Goal: Complete application form

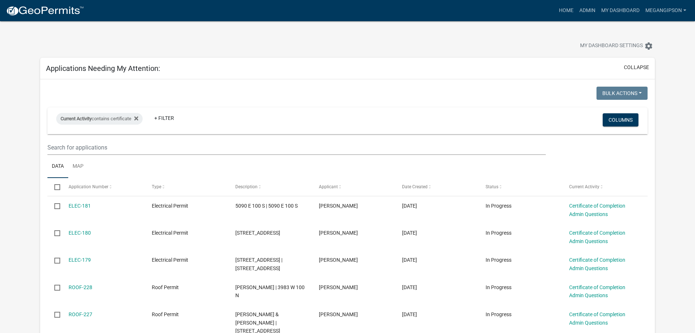
select select "3: 100"
click at [581, 10] on link "Admin" at bounding box center [588, 11] width 22 height 14
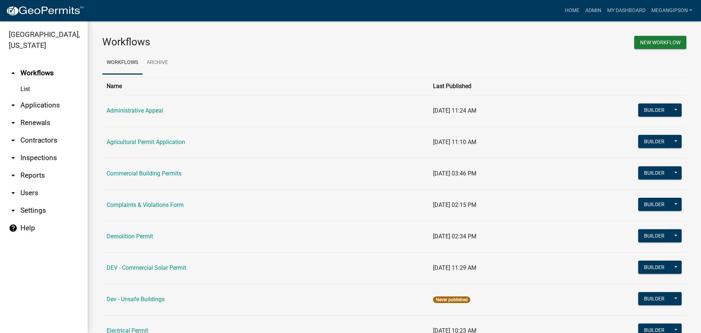
click at [40, 114] on link "arrow_drop_down Applications" at bounding box center [44, 105] width 88 height 18
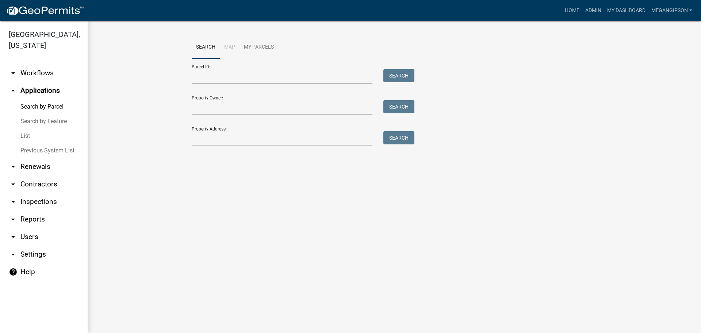
click at [35, 128] on link "Search by Feature" at bounding box center [44, 121] width 88 height 15
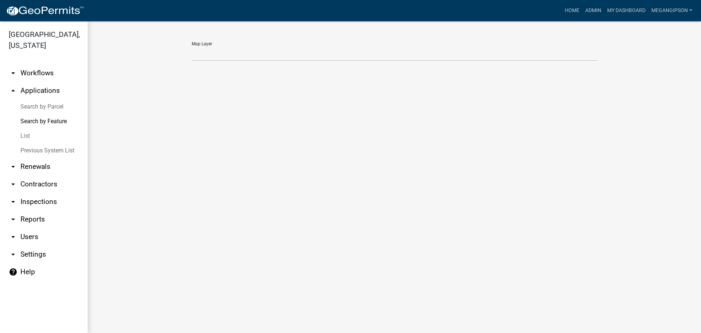
click at [43, 143] on link "List" at bounding box center [44, 135] width 88 height 15
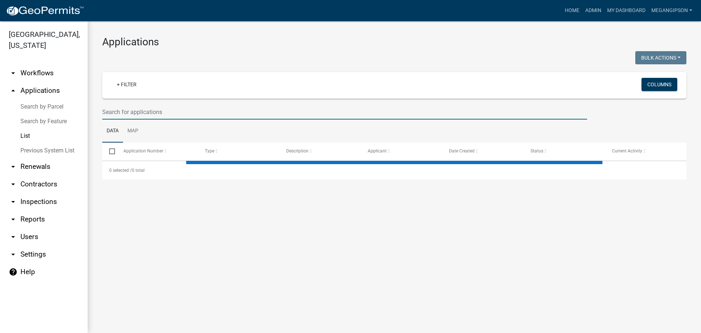
click at [139, 119] on input "text" at bounding box center [344, 111] width 485 height 15
select select "3: 100"
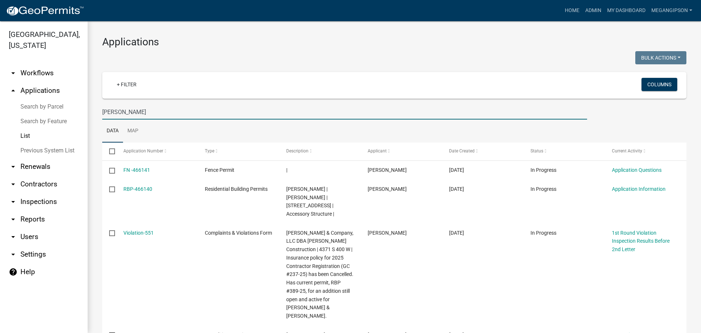
type input "[PERSON_NAME]"
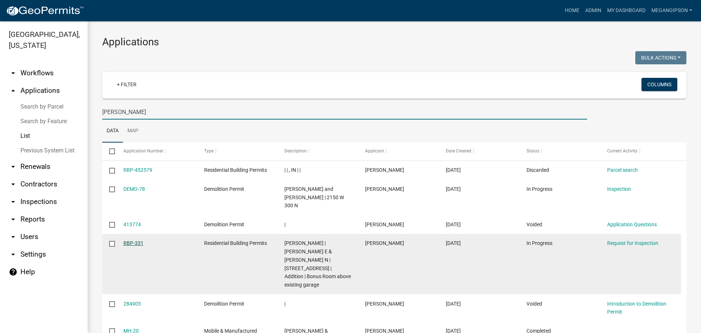
click at [139, 246] on link "RBP-331" at bounding box center [133, 243] width 20 height 6
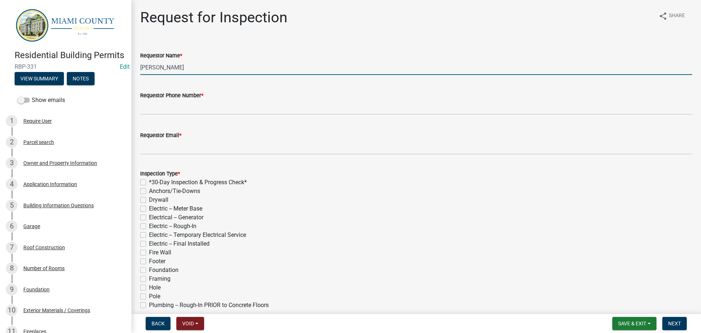
click at [206, 75] on input "[PERSON_NAME]" at bounding box center [416, 67] width 552 height 15
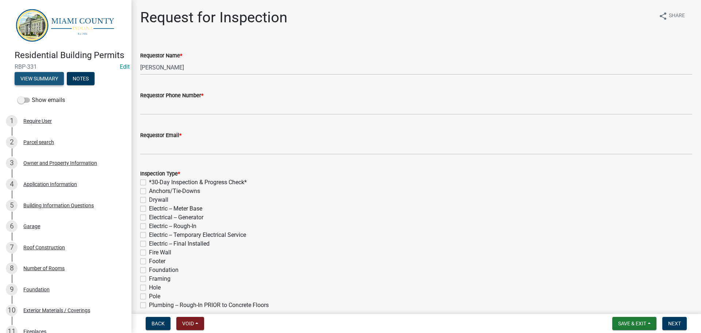
click at [49, 85] on button "View Summary" at bounding box center [39, 78] width 49 height 13
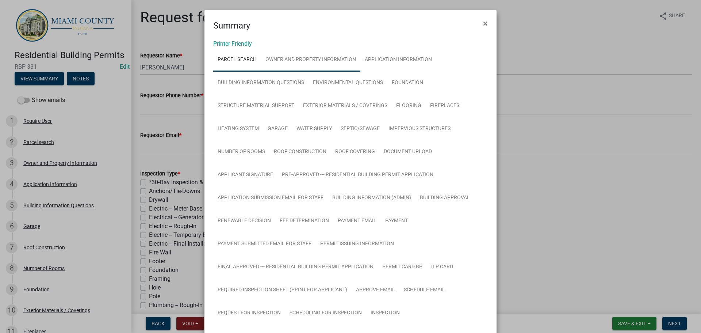
click at [333, 64] on link "Owner and Property Information" at bounding box center [310, 59] width 99 height 23
click at [248, 66] on link "Parcel search" at bounding box center [237, 59] width 48 height 23
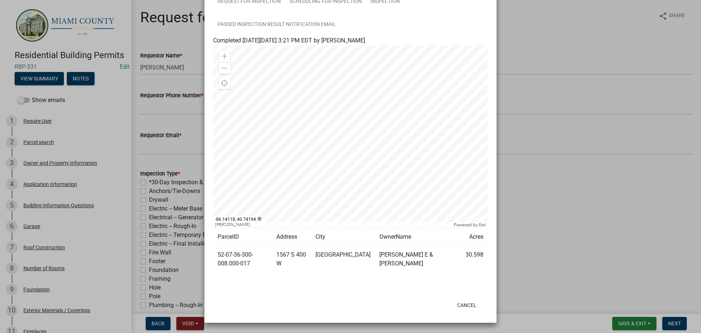
scroll to position [621, 0]
click at [538, 215] on ngb-modal-window "Summary × Printer Friendly Parcel search Owner and Property Information Applica…" at bounding box center [350, 166] width 701 height 333
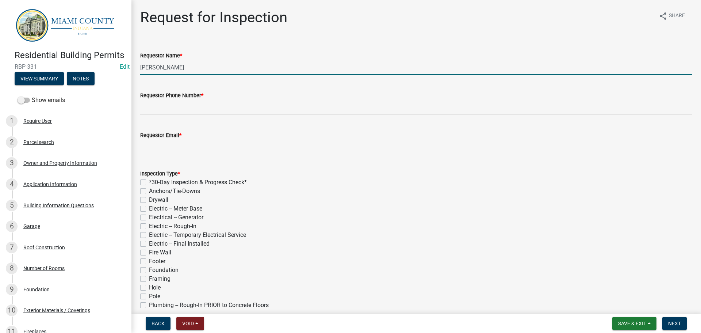
click at [209, 75] on input "[PERSON_NAME]" at bounding box center [416, 67] width 552 height 15
type input "K"
type input "[PERSON_NAME] & [PERSON_NAME]"
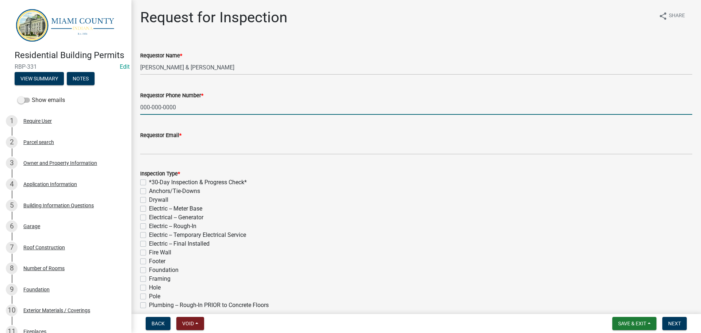
type input "000-000-0000"
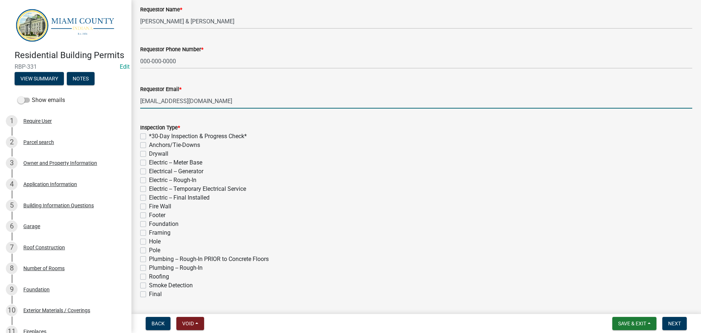
scroll to position [110, 0]
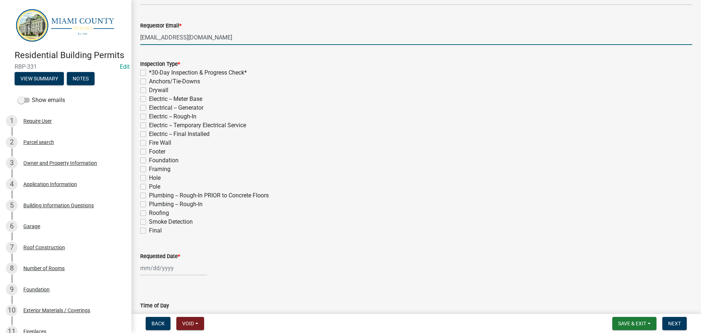
type input "[EMAIL_ADDRESS][DOMAIN_NAME]"
click at [149, 235] on label "Final" at bounding box center [155, 230] width 13 height 9
click at [149, 231] on input "Final" at bounding box center [151, 228] width 5 height 5
checkbox input "true"
checkbox input "false"
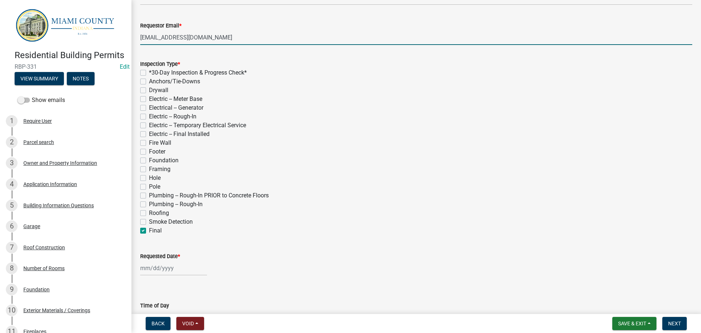
checkbox input "false"
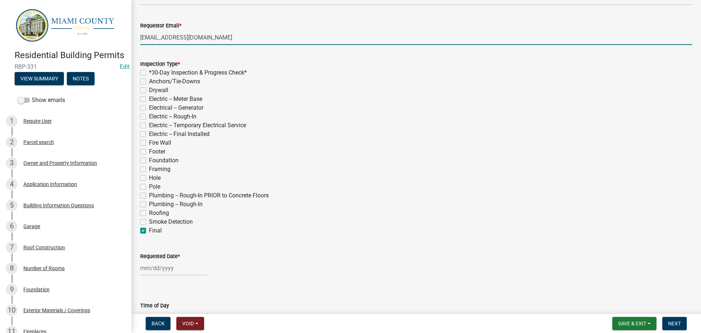
checkbox input "false"
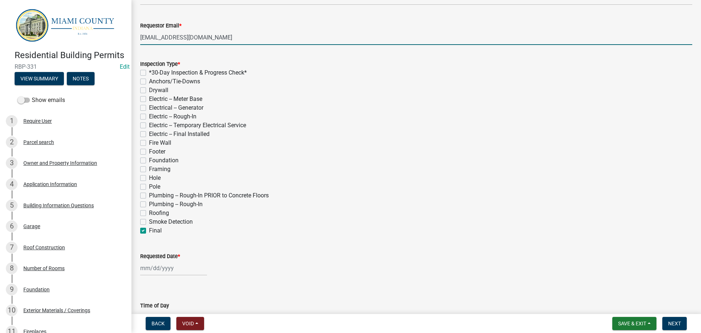
checkbox input "false"
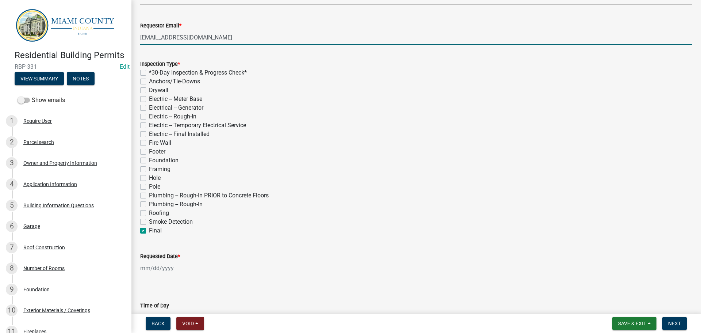
checkbox input "false"
checkbox input "true"
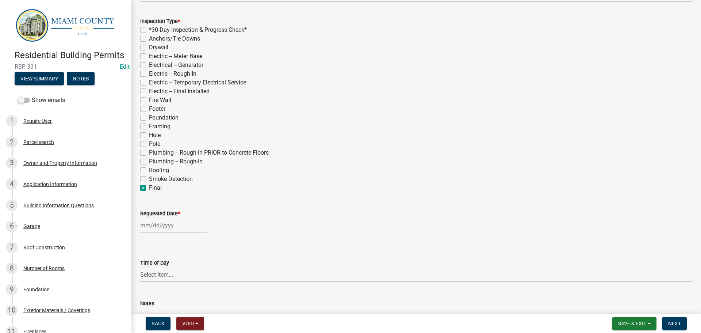
scroll to position [219, 0]
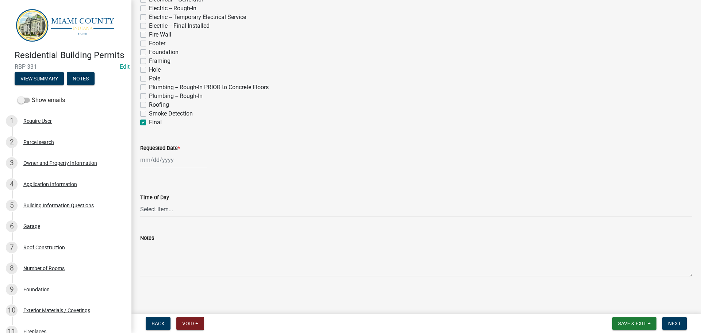
click at [148, 174] on wm-data-entity-input "Requested Date *" at bounding box center [416, 153] width 552 height 41
click at [161, 167] on div at bounding box center [173, 159] width 67 height 15
select select "8"
select select "2025"
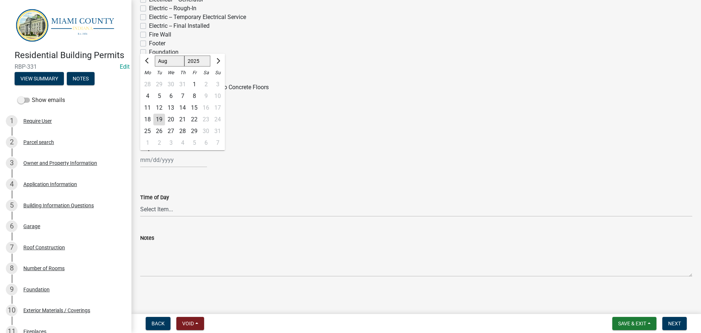
click at [176, 125] on div "20" at bounding box center [171, 120] width 12 height 12
type input "[DATE]"
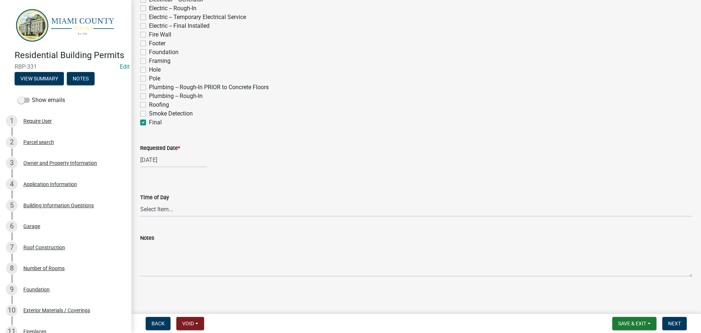
scroll to position [280, 0]
click at [676, 317] on button "Next" at bounding box center [674, 322] width 24 height 13
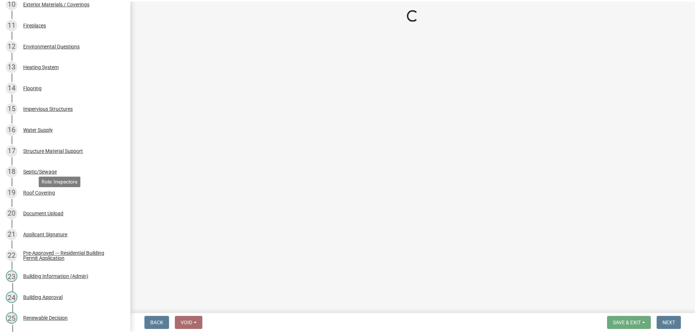
scroll to position [743, 0]
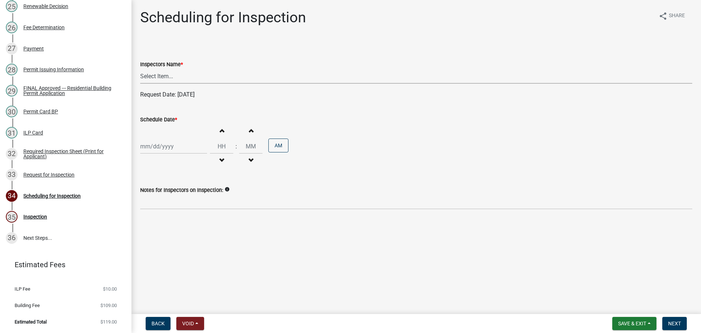
click at [197, 84] on select "Select Item... bmthomas ([PERSON_NAME]) croser ([PERSON_NAME]) [PERSON_NAME] ([…" at bounding box center [416, 76] width 552 height 15
select select "25b75ae6-03c7-4280-9b34-fcf63005d5e5"
click at [141, 77] on select "Select Item... bmthomas ([PERSON_NAME]) croser ([PERSON_NAME]) [PERSON_NAME] ([…" at bounding box center [416, 76] width 552 height 15
click at [159, 154] on div at bounding box center [173, 146] width 67 height 15
select select "8"
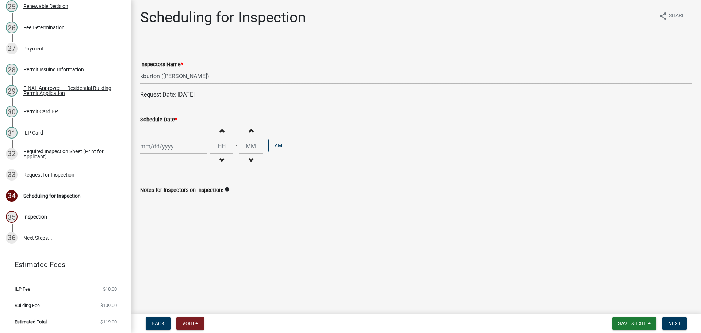
select select "2025"
click at [177, 232] on div "20" at bounding box center [171, 226] width 12 height 12
type input "[DATE]"
click at [669, 323] on span "Next" at bounding box center [674, 323] width 13 height 6
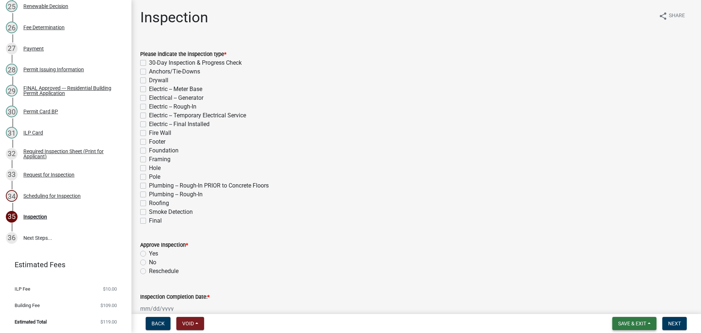
click at [618, 320] on span "Save & Exit" at bounding box center [632, 323] width 28 height 6
click at [612, 300] on button "Save & Exit" at bounding box center [627, 302] width 58 height 18
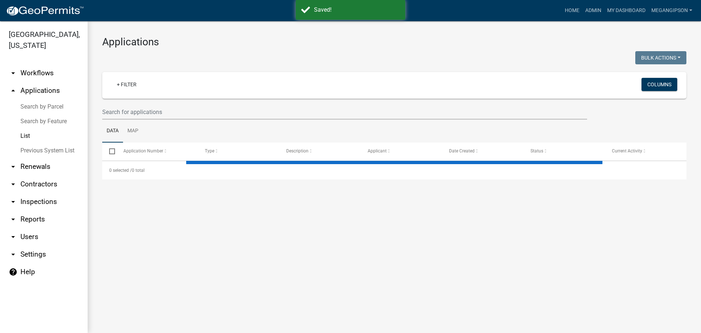
select select "3: 100"
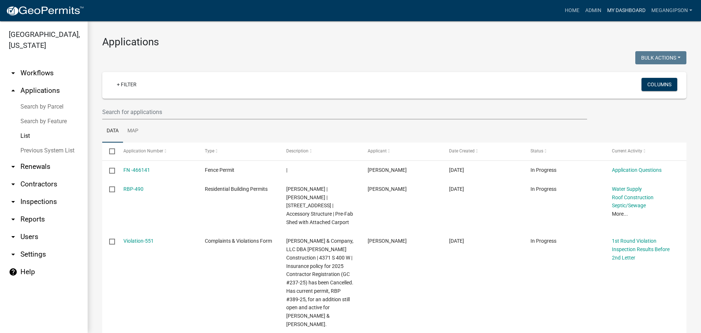
click at [604, 10] on link "My Dashboard" at bounding box center [626, 11] width 44 height 14
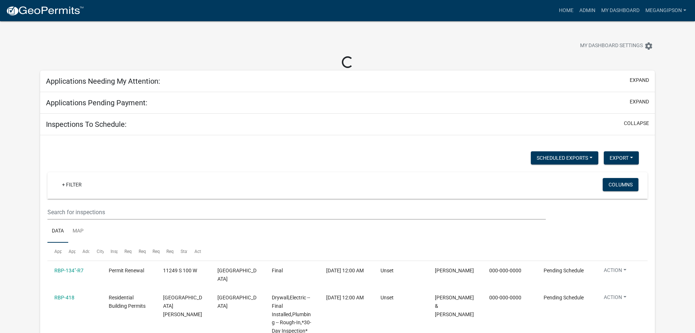
select select "3: 100"
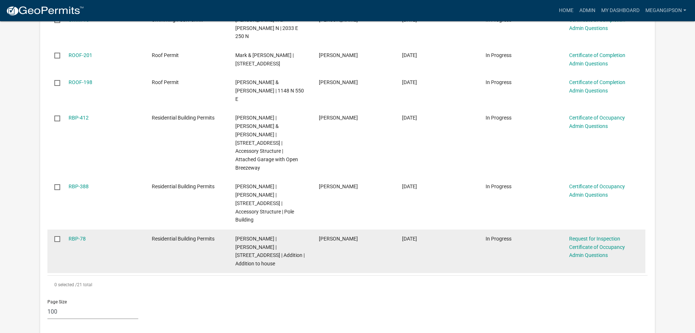
scroll to position [694, 0]
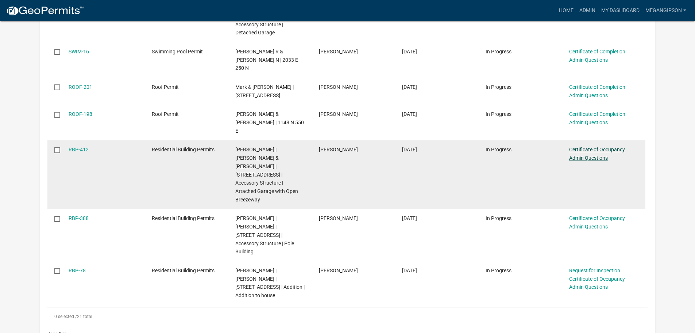
click at [588, 146] on link "Certificate of Occupancy Admin Questions" at bounding box center [597, 153] width 56 height 14
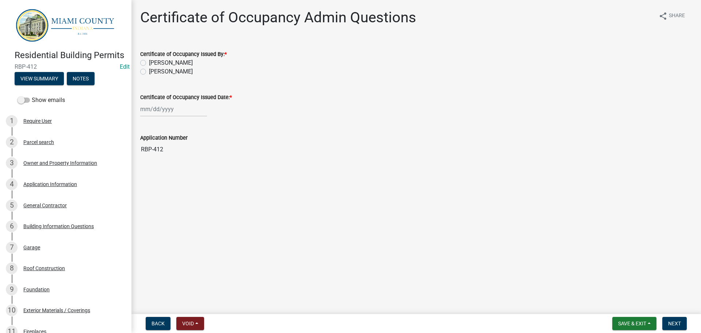
click at [184, 83] on wm-data-entity-input "Certificate of Occupancy Issued By: * [PERSON_NAME] [PERSON_NAME]" at bounding box center [416, 62] width 552 height 42
click at [191, 76] on label "[PERSON_NAME]" at bounding box center [171, 71] width 44 height 9
click at [154, 72] on input "[PERSON_NAME]" at bounding box center [151, 69] width 5 height 5
radio input "true"
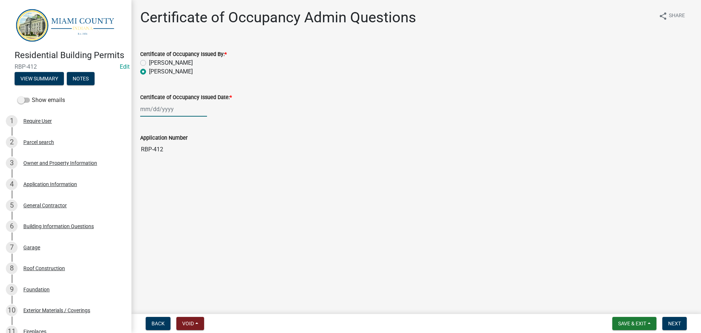
click at [166, 116] on div at bounding box center [173, 108] width 67 height 15
select select "8"
select select "2025"
click at [165, 193] on div "19" at bounding box center [159, 187] width 12 height 12
type input "[DATE]"
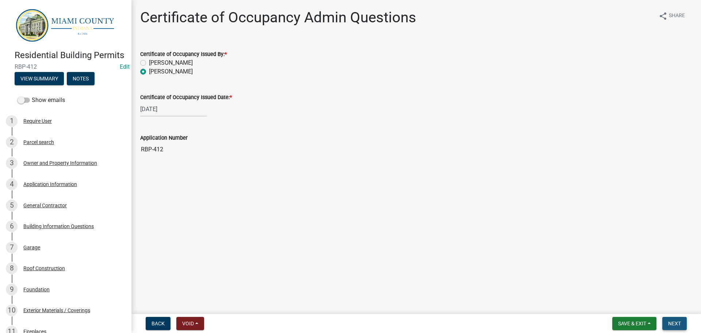
click at [674, 321] on span "Next" at bounding box center [674, 323] width 13 height 6
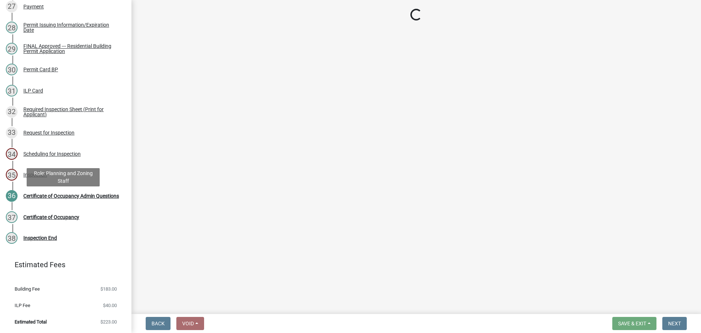
scroll to position [790, 0]
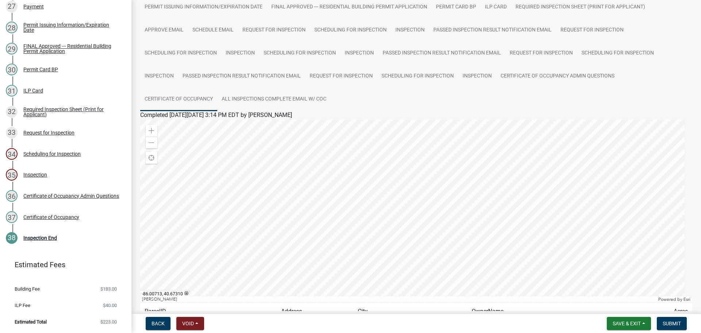
click at [217, 111] on link "Certificate of Occupancy" at bounding box center [178, 99] width 77 height 23
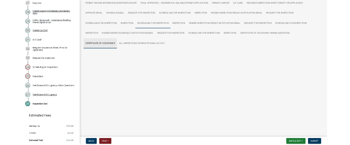
scroll to position [62, 0]
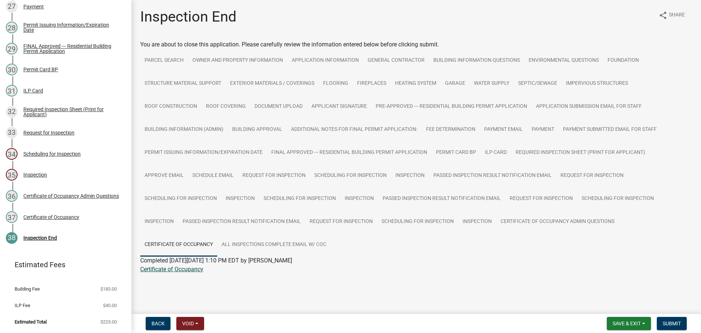
click at [183, 265] on link "Certificate of Occupancy" at bounding box center [171, 268] width 63 height 7
click at [183, 267] on link "Certificate of Occupancy" at bounding box center [171, 268] width 63 height 7
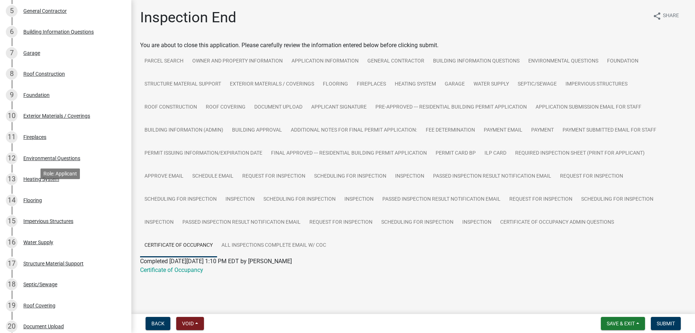
scroll to position [0, 0]
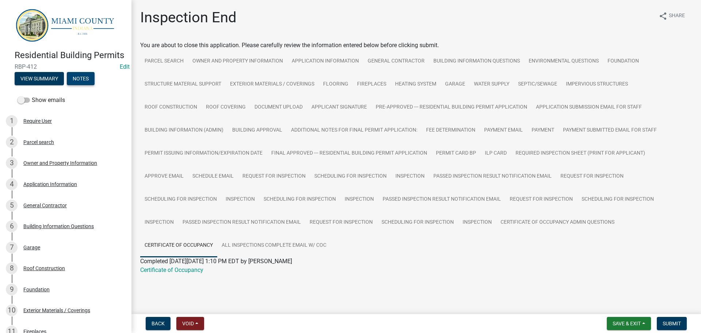
click at [80, 85] on button "Notes" at bounding box center [81, 78] width 28 height 13
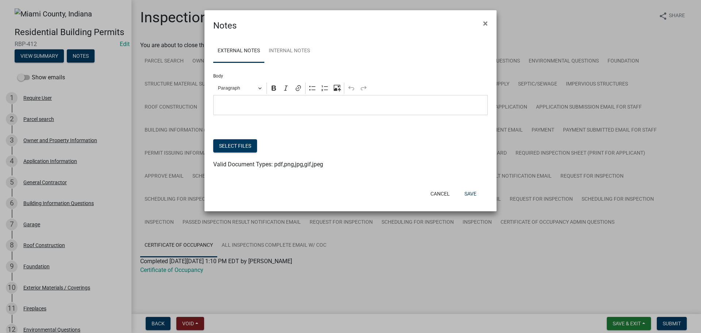
click at [302, 110] on p "Editor editing area: main. Press Alt+0 for help." at bounding box center [350, 105] width 267 height 9
click at [208, 165] on div "Select files Valid Document Types: pdf,png,jpg,gif,jpeg" at bounding box center [350, 154] width 285 height 30
click at [228, 152] on button "Select files" at bounding box center [235, 145] width 44 height 13
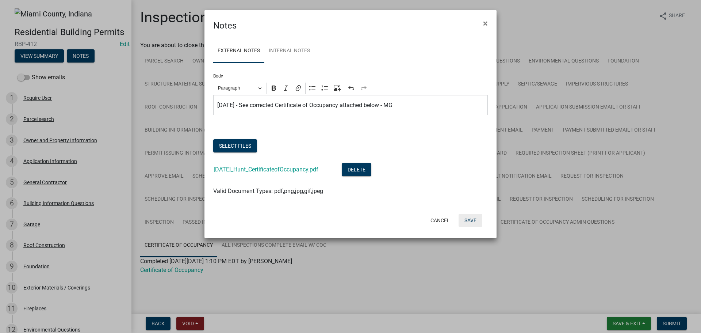
click at [467, 227] on button "Save" at bounding box center [470, 220] width 24 height 13
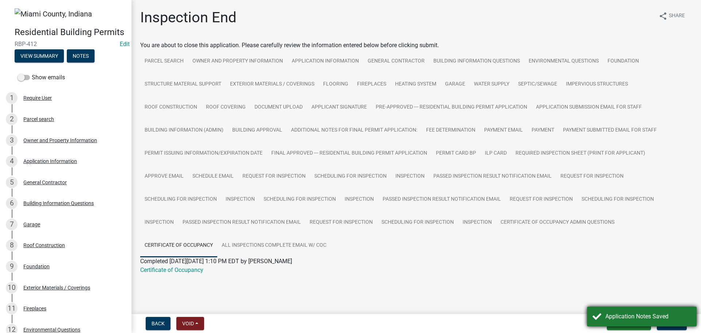
click at [671, 319] on div "Application Notes Saved" at bounding box center [648, 316] width 86 height 9
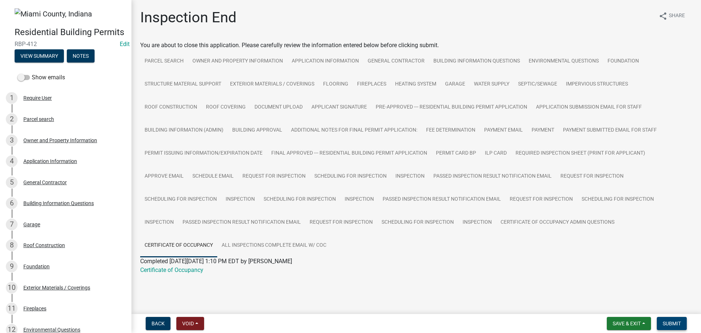
click at [674, 323] on span "Submit" at bounding box center [672, 323] width 18 height 6
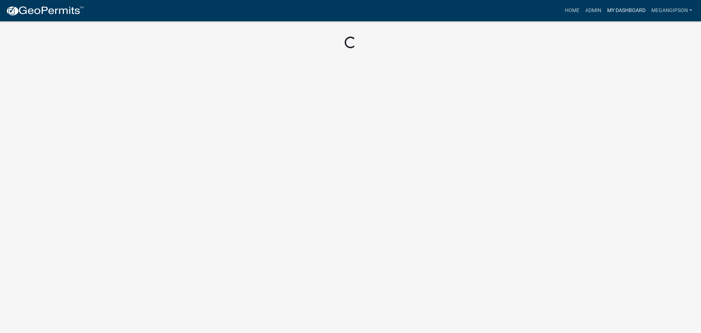
click at [607, 11] on link "My Dashboard" at bounding box center [626, 11] width 44 height 14
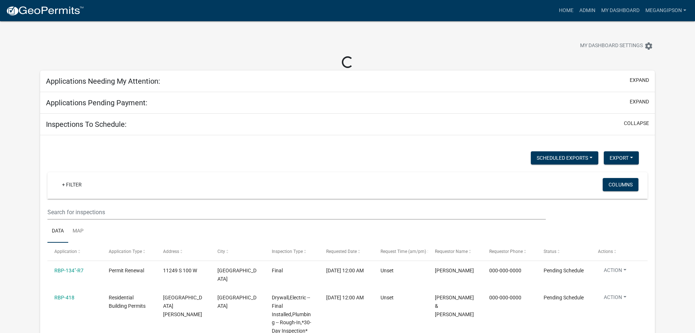
select select "3: 100"
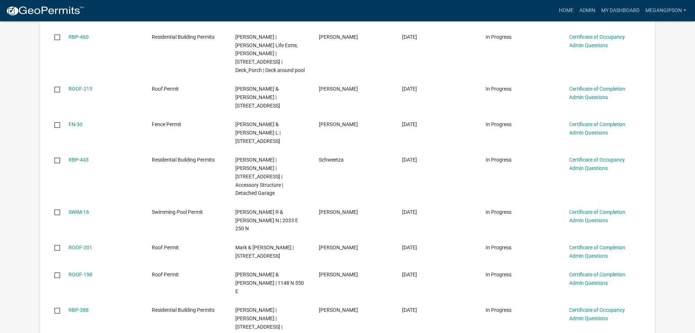
scroll to position [511, 0]
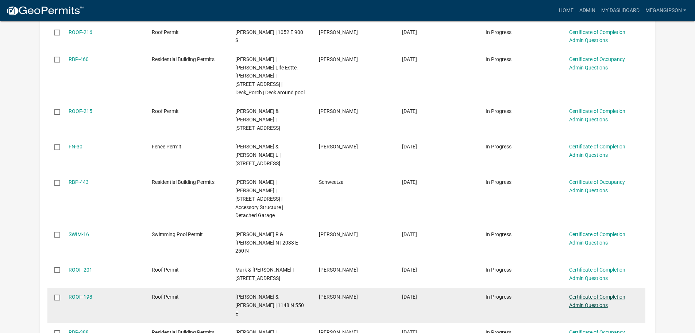
click at [586, 293] on link "Certificate of Completion Admin Questions" at bounding box center [597, 300] width 56 height 14
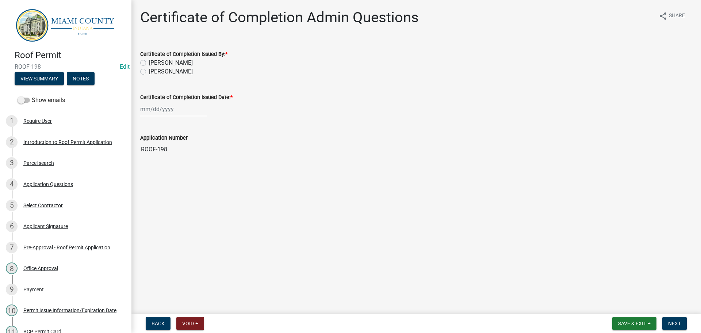
click at [193, 76] on label "[PERSON_NAME]" at bounding box center [171, 71] width 44 height 9
click at [154, 72] on input "[PERSON_NAME]" at bounding box center [151, 69] width 5 height 5
radio input "true"
click at [170, 116] on div at bounding box center [173, 108] width 67 height 15
select select "8"
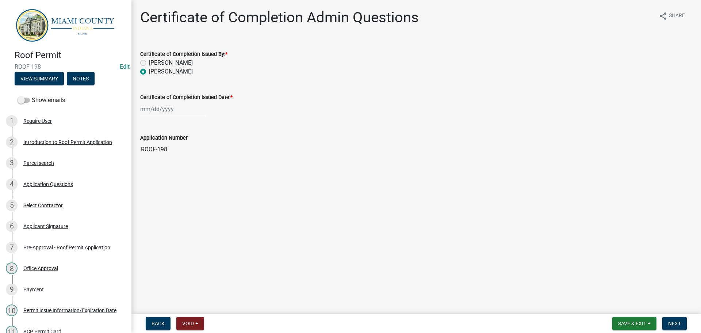
select select "2025"
click at [165, 193] on div "19" at bounding box center [159, 187] width 12 height 12
type input "[DATE]"
click at [681, 324] on button "Next" at bounding box center [674, 322] width 24 height 13
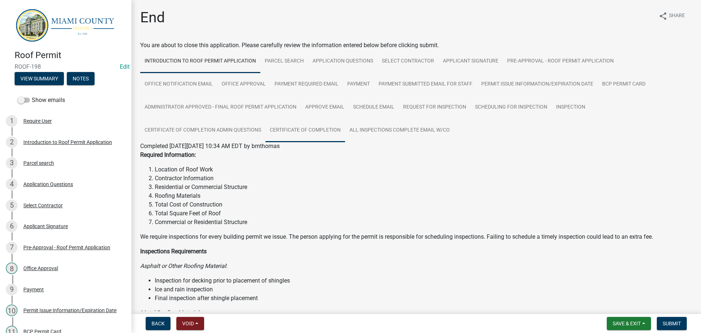
click at [345, 142] on link "Certificate of Completion" at bounding box center [305, 130] width 80 height 23
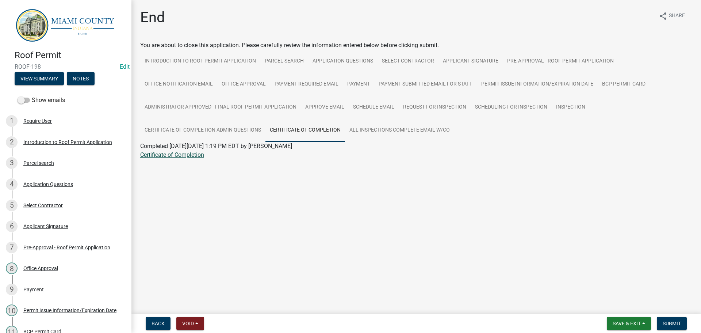
click at [187, 158] on link "Certificate of Completion" at bounding box center [172, 154] width 64 height 7
click at [48, 78] on button "View Summary" at bounding box center [39, 78] width 49 height 13
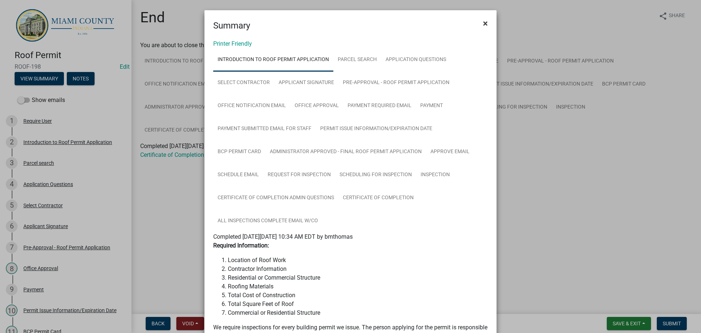
click at [483, 20] on span "×" at bounding box center [485, 23] width 5 height 10
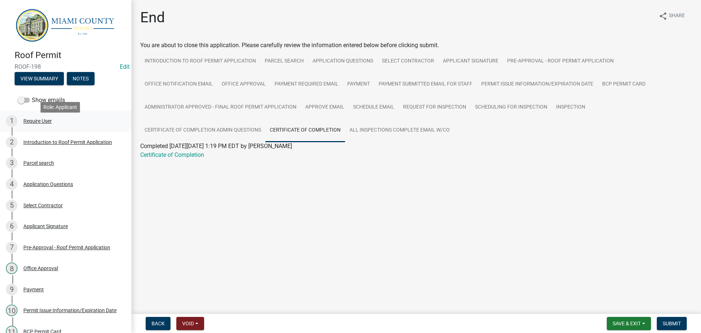
click at [46, 123] on div "Require User" at bounding box center [37, 120] width 28 height 5
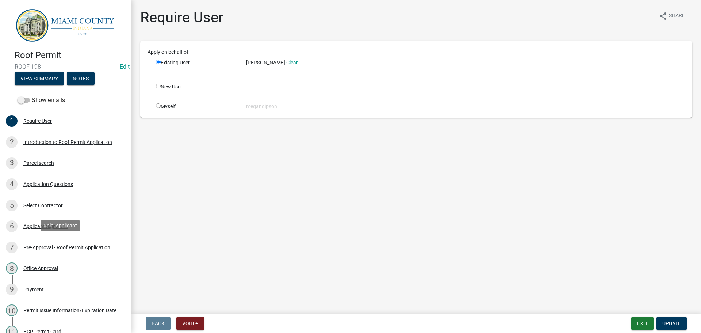
scroll to position [287, 0]
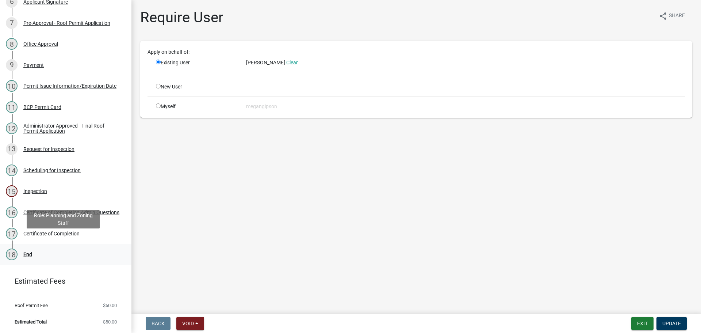
click at [39, 248] on div "18 End" at bounding box center [63, 254] width 114 height 12
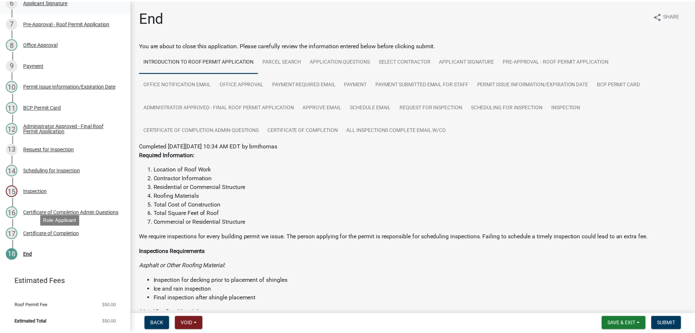
scroll to position [0, 0]
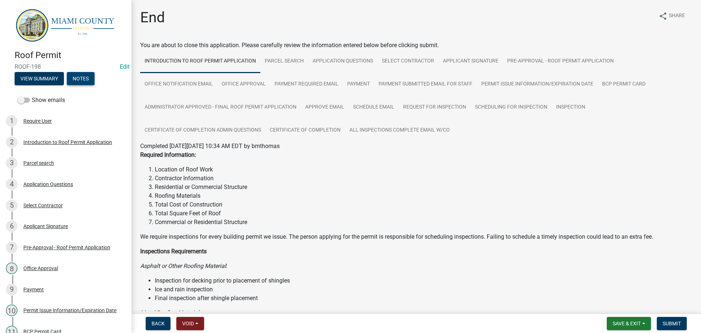
click at [88, 84] on button "Notes" at bounding box center [81, 78] width 28 height 13
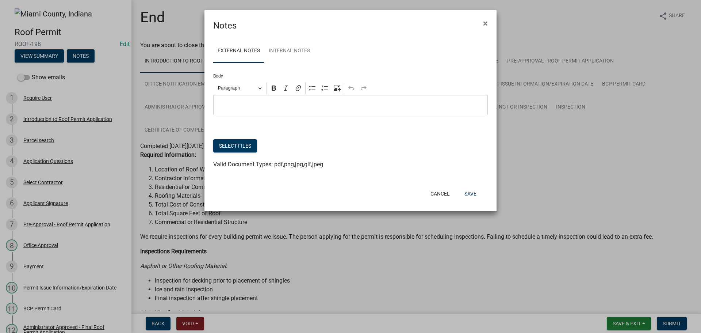
click at [283, 110] on p "Editor editing area: main. Press Alt+0 for help." at bounding box center [350, 105] width 267 height 9
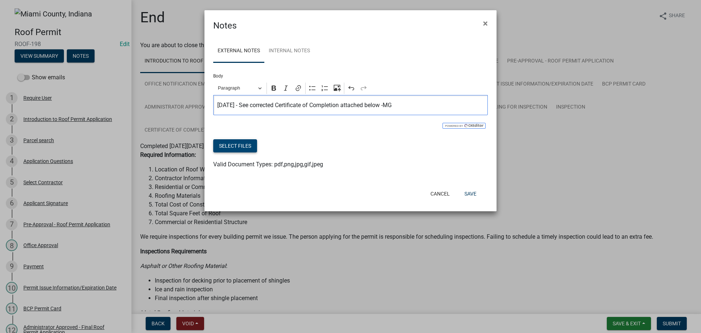
click at [256, 152] on button "Select files" at bounding box center [235, 145] width 44 height 13
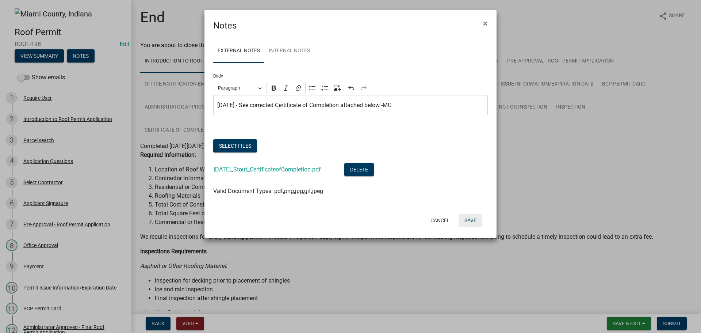
click at [475, 227] on button "Save" at bounding box center [470, 220] width 24 height 13
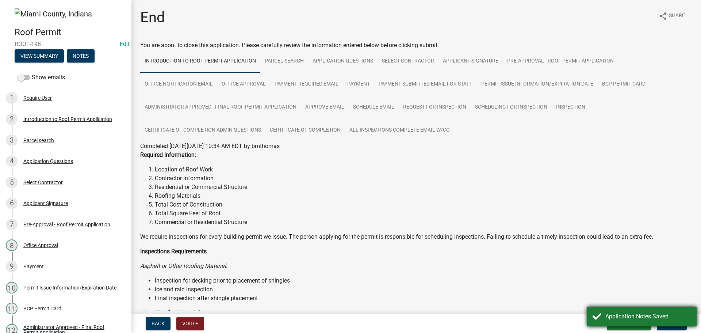
click at [634, 316] on div "Application Notes Saved" at bounding box center [648, 316] width 86 height 9
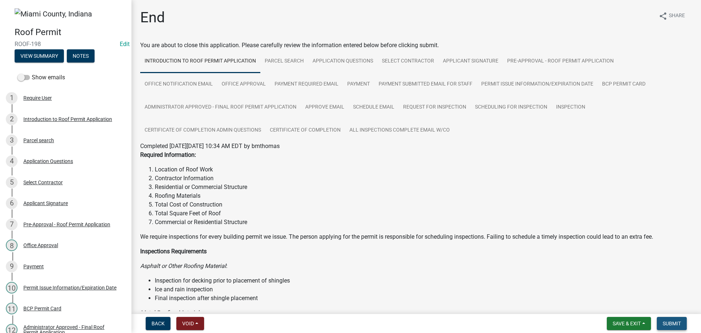
click at [673, 323] on span "Submit" at bounding box center [672, 323] width 18 height 6
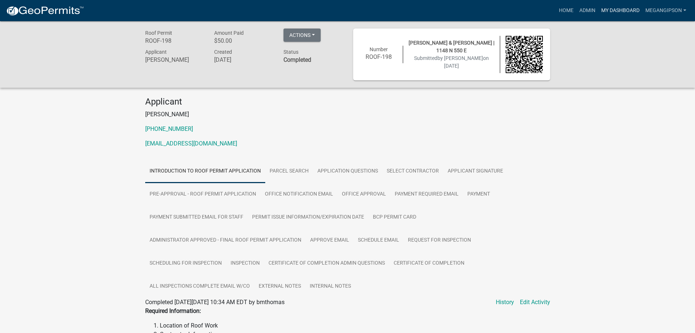
click at [606, 14] on link "My Dashboard" at bounding box center [621, 11] width 44 height 14
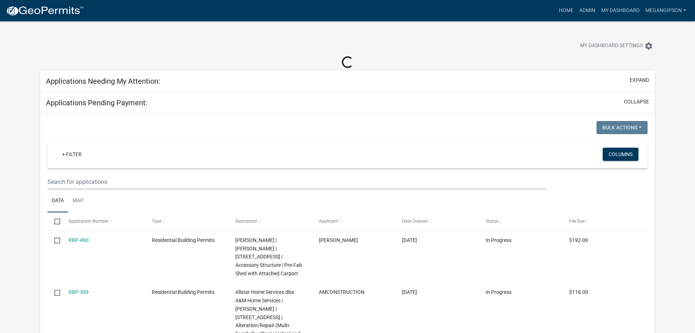
select select "3: 100"
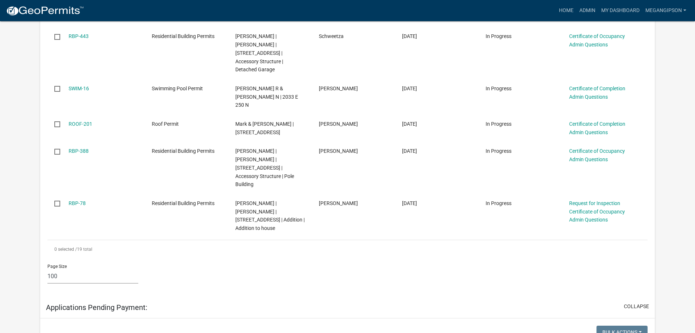
scroll to position [657, 0]
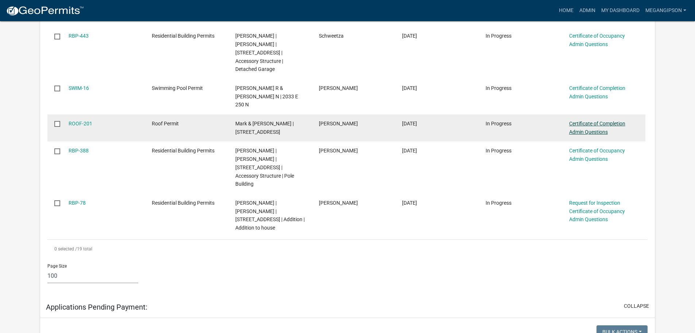
click at [583, 120] on link "Certificate of Completion Admin Questions" at bounding box center [597, 127] width 56 height 14
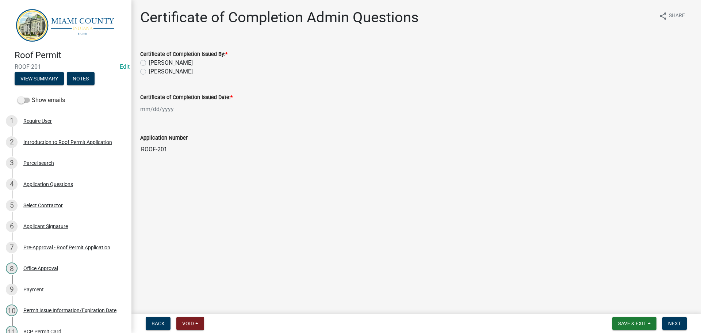
click at [177, 67] on label "[PERSON_NAME]" at bounding box center [171, 62] width 44 height 9
click at [154, 63] on input "[PERSON_NAME]" at bounding box center [151, 60] width 5 height 5
radio input "true"
click at [179, 76] on label "[PERSON_NAME]" at bounding box center [171, 71] width 44 height 9
click at [154, 72] on input "[PERSON_NAME]" at bounding box center [151, 69] width 5 height 5
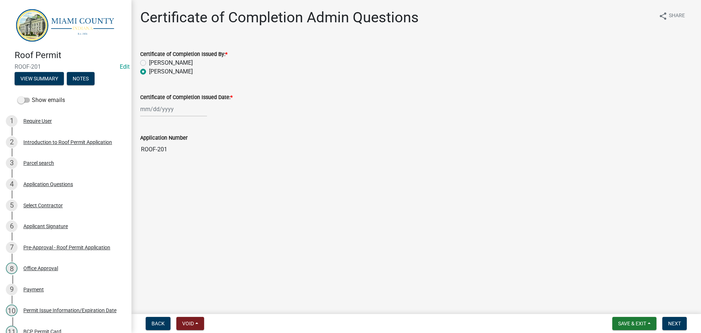
radio input "true"
click at [163, 116] on div at bounding box center [173, 108] width 67 height 15
select select "8"
select select "2025"
click at [162, 193] on div "19" at bounding box center [159, 187] width 12 height 12
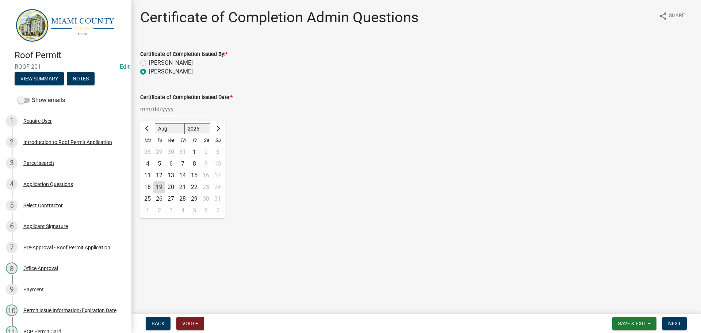
type input "[DATE]"
click at [678, 322] on span "Next" at bounding box center [674, 323] width 13 height 6
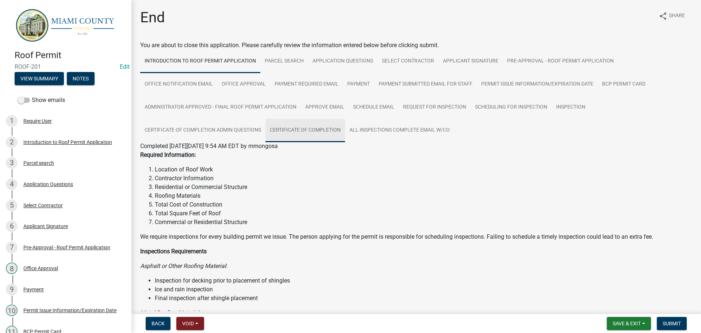
click at [345, 142] on link "Certificate of Completion" at bounding box center [305, 130] width 80 height 23
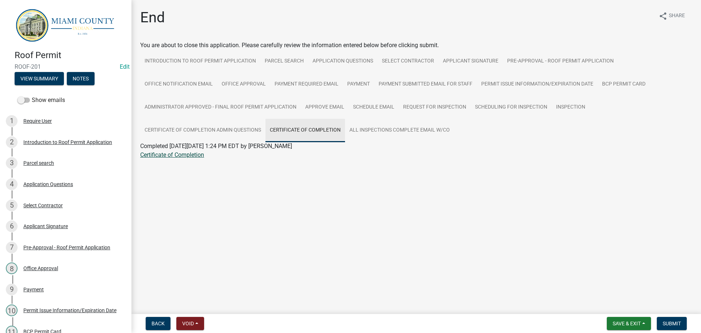
click at [173, 158] on link "Certificate of Completion" at bounding box center [172, 154] width 64 height 7
click at [70, 127] on div "1 Require User" at bounding box center [63, 121] width 114 height 12
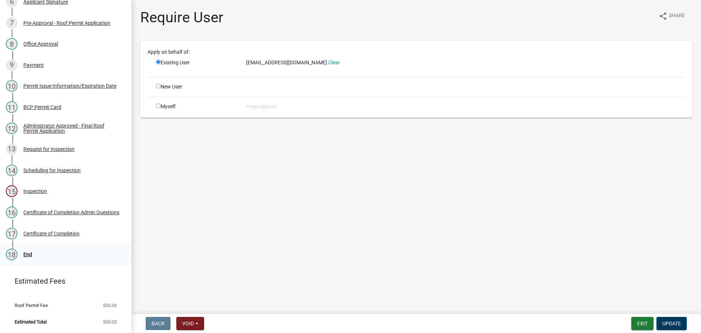
scroll to position [287, 0]
click at [42, 248] on div "18 End" at bounding box center [63, 254] width 114 height 12
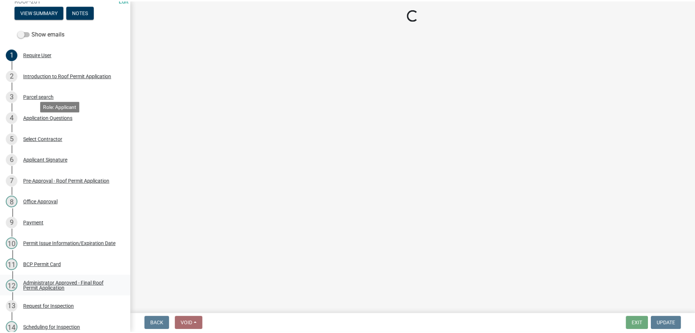
scroll to position [0, 0]
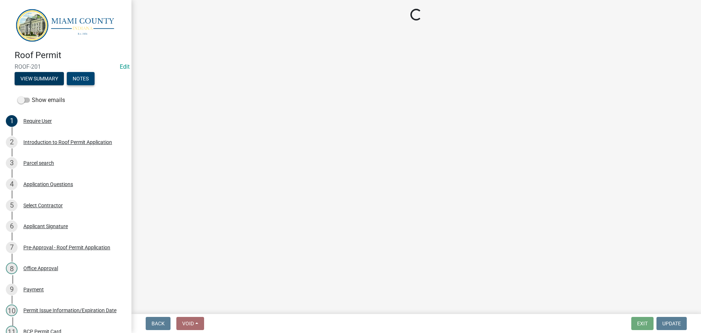
click at [88, 78] on button "Notes" at bounding box center [81, 78] width 28 height 13
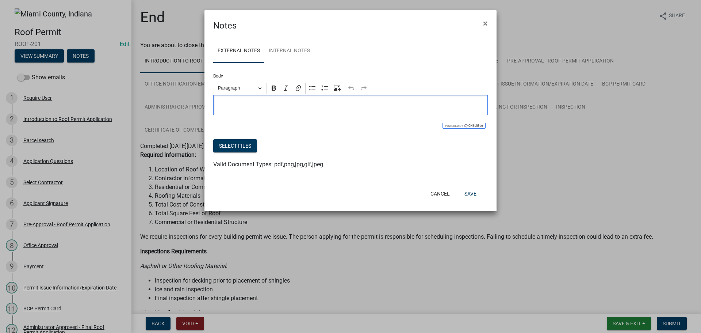
click at [287, 110] on p "Editor editing area: main. Press Alt+0 for help." at bounding box center [350, 105] width 267 height 9
click at [250, 152] on button "Select files" at bounding box center [235, 145] width 44 height 13
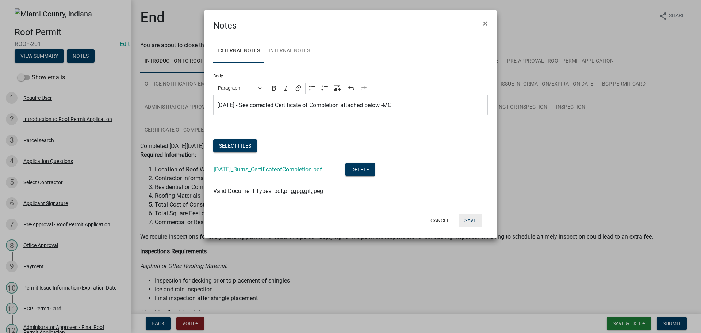
click at [468, 227] on button "Save" at bounding box center [470, 220] width 24 height 13
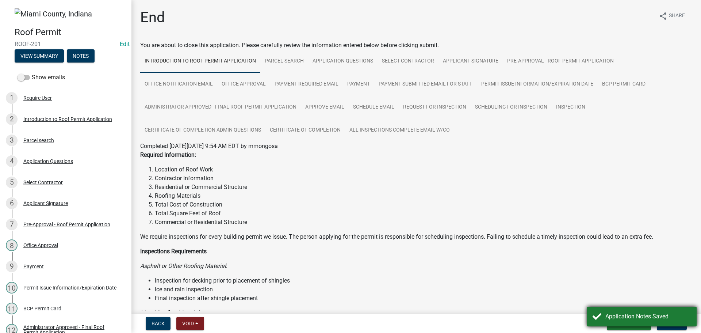
click at [611, 312] on div "Application Notes Saved" at bounding box center [648, 316] width 86 height 9
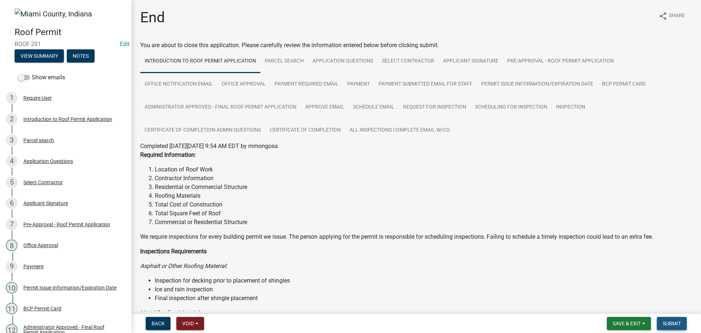
click at [664, 322] on span "Submit" at bounding box center [672, 323] width 18 height 6
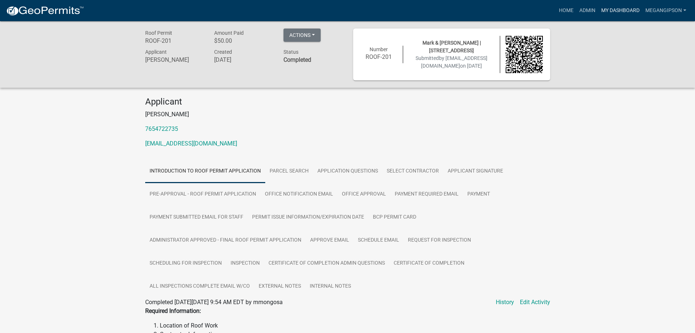
click at [622, 13] on link "My Dashboard" at bounding box center [621, 11] width 44 height 14
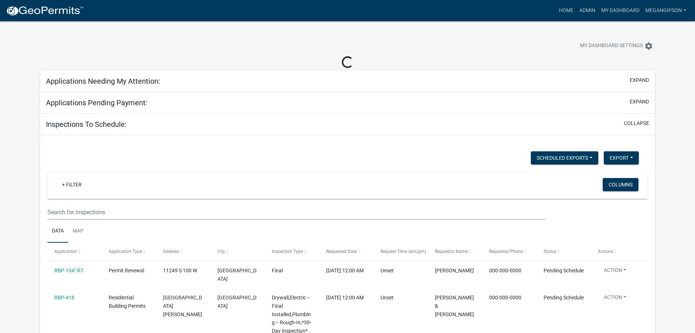
select select "3: 100"
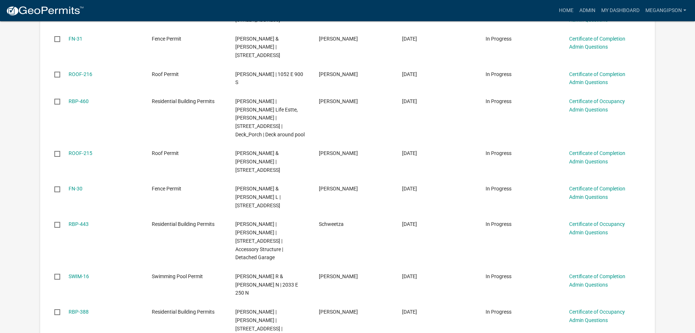
scroll to position [548, 0]
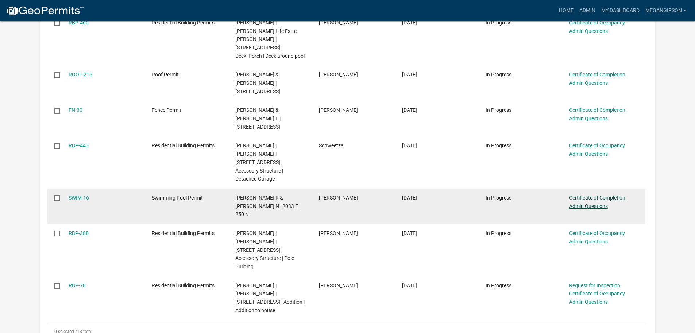
click at [593, 195] on link "Certificate of Completion Admin Questions" at bounding box center [597, 202] width 56 height 14
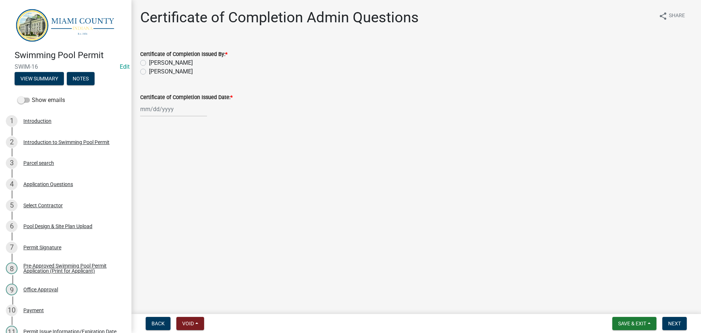
click at [161, 76] on label "[PERSON_NAME]" at bounding box center [171, 71] width 44 height 9
click at [154, 72] on input "[PERSON_NAME]" at bounding box center [151, 69] width 5 height 5
radio input "true"
select select "8"
select select "2025"
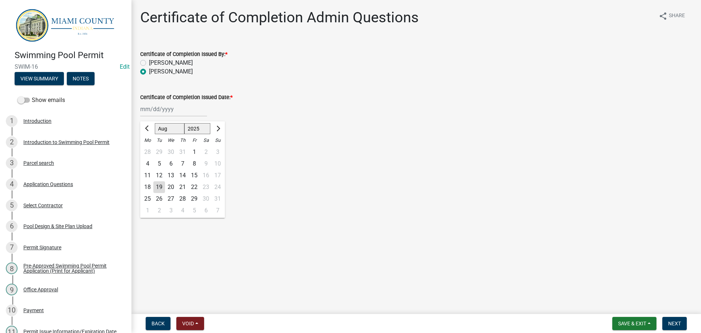
click at [160, 116] on div "[PERSON_NAME] Feb Mar Apr [PERSON_NAME][DATE] Oct Nov [DATE] 1526 1527 1528 152…" at bounding box center [173, 108] width 67 height 15
click at [165, 193] on div "19" at bounding box center [159, 187] width 12 height 12
type input "[DATE]"
click at [674, 324] on span "Next" at bounding box center [674, 323] width 13 height 6
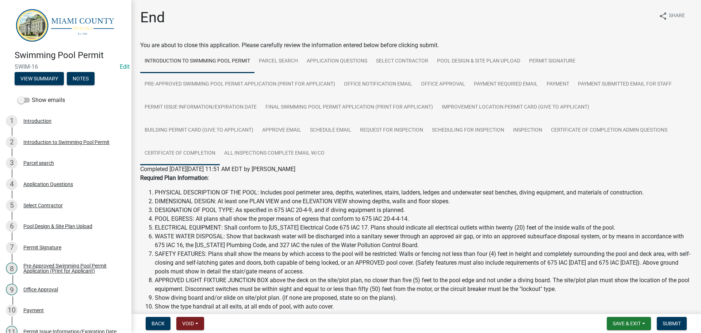
click at [220, 165] on link "Certificate of Completion" at bounding box center [180, 153] width 80 height 23
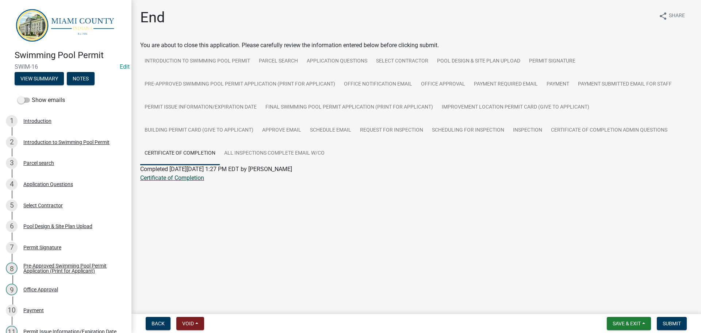
click at [191, 181] on link "Certificate of Completion" at bounding box center [172, 177] width 64 height 7
click at [95, 80] on button "Notes" at bounding box center [81, 78] width 28 height 13
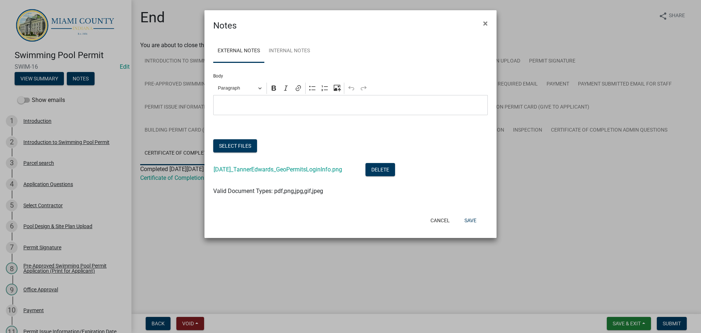
click at [283, 110] on p "Editor editing area: main. Press Alt+0 for help." at bounding box center [350, 105] width 267 height 9
click at [257, 152] on button "Select files" at bounding box center [235, 145] width 44 height 13
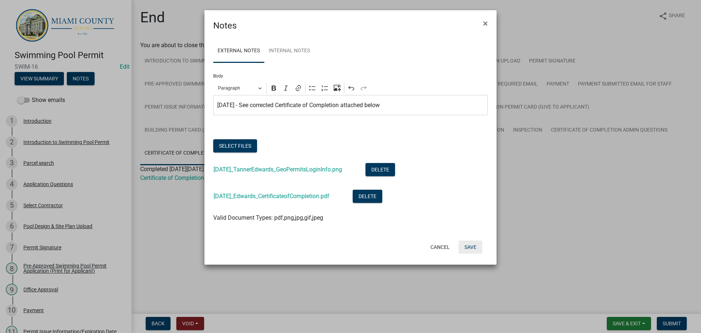
click at [465, 253] on button "Save" at bounding box center [470, 246] width 24 height 13
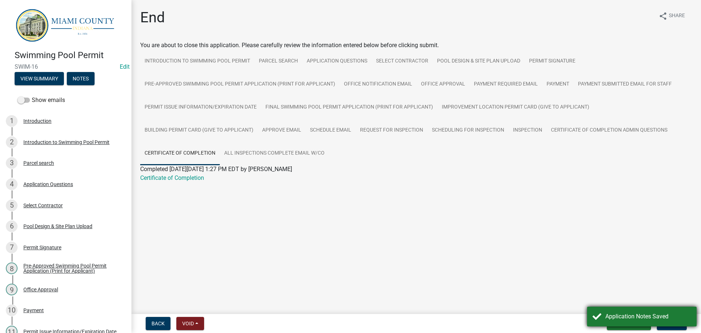
click at [669, 322] on div "Application Notes Saved" at bounding box center [642, 316] width 110 height 20
click at [672, 320] on span "Submit" at bounding box center [672, 323] width 18 height 6
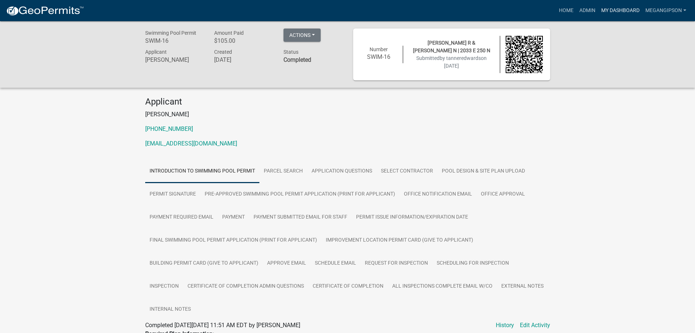
click at [626, 10] on link "My Dashboard" at bounding box center [621, 11] width 44 height 14
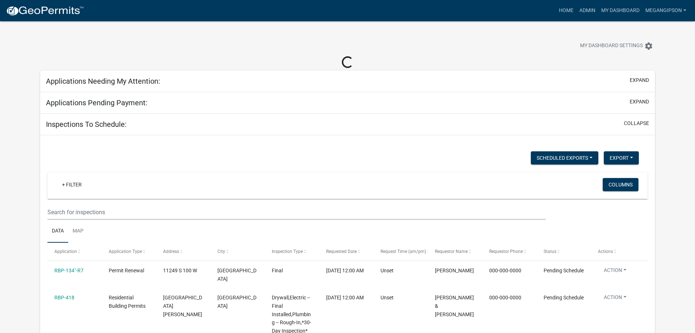
select select "3: 100"
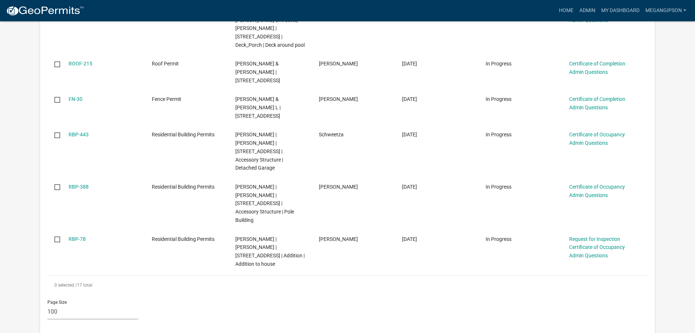
scroll to position [548, 0]
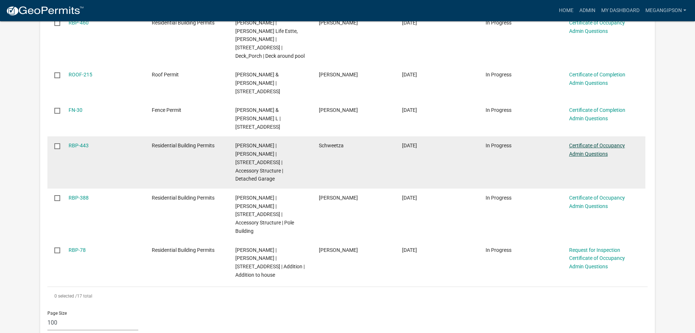
click at [586, 142] on link "Certificate of Occupancy Admin Questions" at bounding box center [597, 149] width 56 height 14
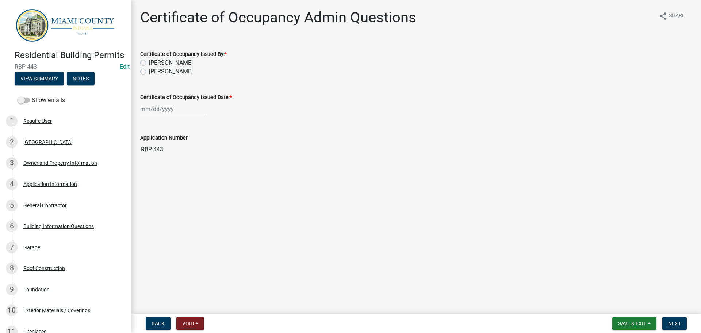
click at [195, 83] on wm-data-entity-input "Certificate of Occupancy Issued By: * [PERSON_NAME] [PERSON_NAME]" at bounding box center [416, 62] width 552 height 42
click at [170, 76] on label "[PERSON_NAME]" at bounding box center [171, 71] width 44 height 9
click at [154, 72] on input "[PERSON_NAME]" at bounding box center [151, 69] width 5 height 5
radio input "true"
click at [160, 116] on div at bounding box center [173, 108] width 67 height 15
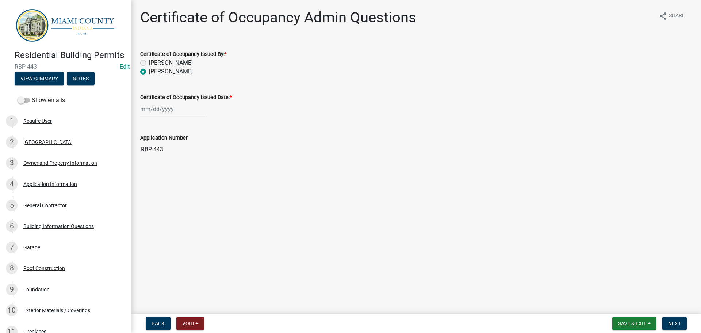
select select "8"
select select "2025"
click at [160, 193] on div "19" at bounding box center [159, 187] width 12 height 12
type input "[DATE]"
click at [678, 320] on span "Next" at bounding box center [674, 323] width 13 height 6
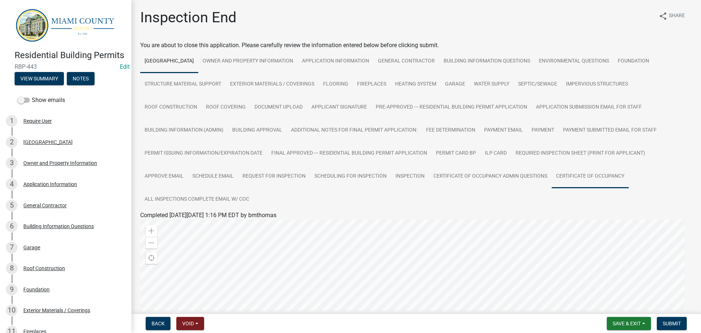
click at [552, 188] on link "Certificate of Occupancy" at bounding box center [590, 176] width 77 height 23
click at [201, 227] on link "Certificate of Occupancy" at bounding box center [171, 223] width 63 height 7
click at [95, 85] on button "Notes" at bounding box center [81, 78] width 28 height 13
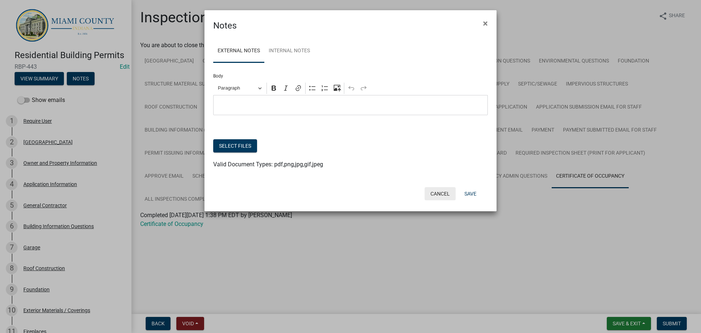
click at [425, 200] on button "Cancel" at bounding box center [440, 193] width 31 height 13
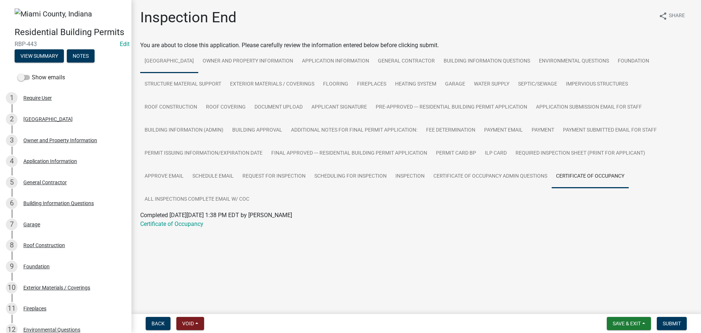
click at [167, 70] on link "[GEOGRAPHIC_DATA]" at bounding box center [169, 61] width 58 height 23
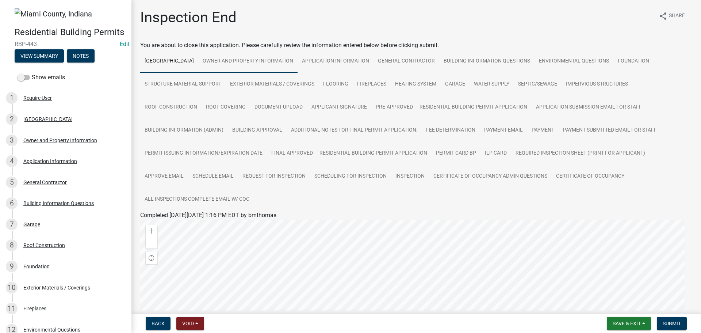
click at [281, 70] on link "Owner and Property Information" at bounding box center [247, 61] width 99 height 23
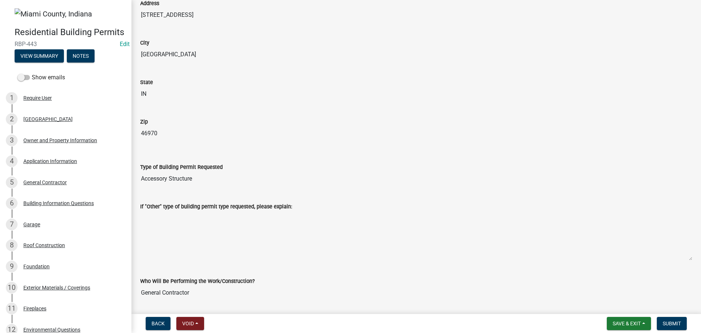
scroll to position [876, 0]
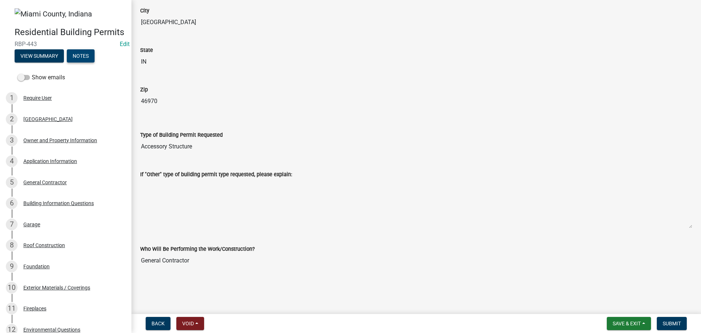
click at [95, 62] on button "Notes" at bounding box center [81, 55] width 28 height 13
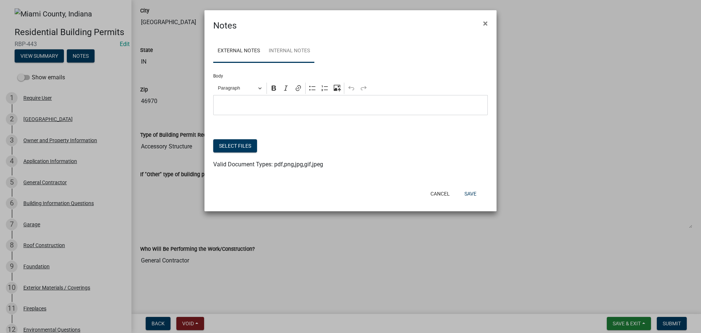
drag, startPoint x: 326, startPoint y: 51, endPoint x: 308, endPoint y: 62, distance: 21.1
click at [314, 51] on link "Internal Notes" at bounding box center [289, 50] width 50 height 23
click at [247, 58] on link "External Notes" at bounding box center [238, 50] width 51 height 23
click at [254, 110] on p "Editor editing area: main. Press Alt+0 for help." at bounding box center [350, 105] width 267 height 9
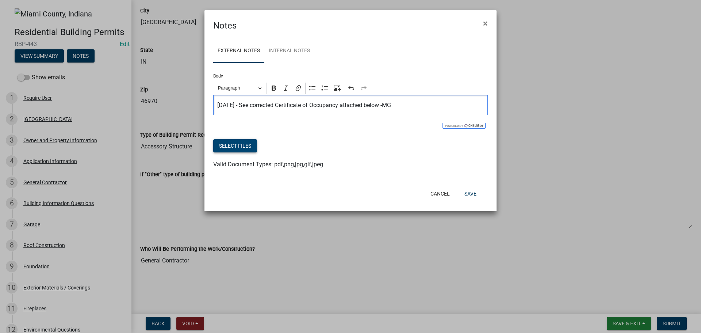
click at [250, 152] on button "Select files" at bounding box center [235, 145] width 44 height 13
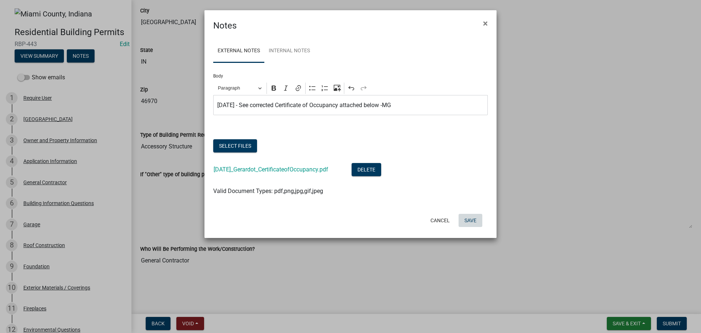
click at [471, 227] on button "Save" at bounding box center [470, 220] width 24 height 13
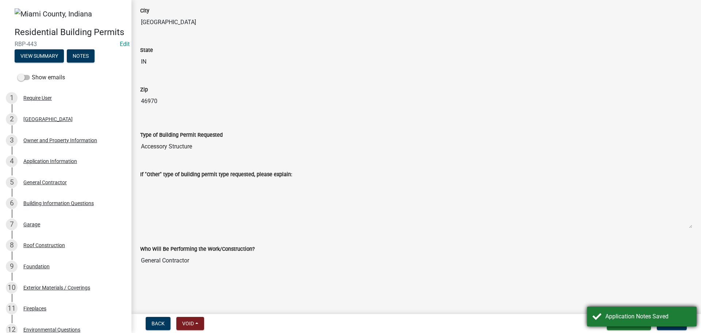
click at [632, 318] on div "Application Notes Saved" at bounding box center [648, 316] width 86 height 9
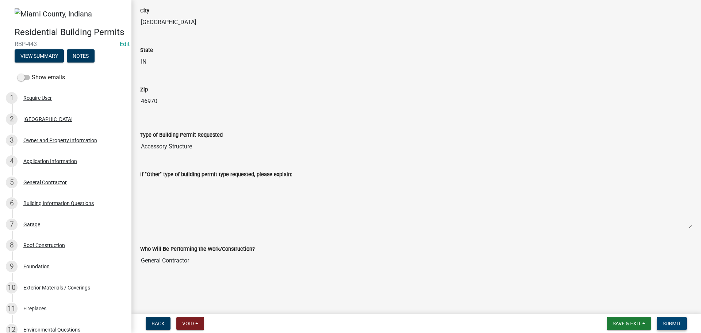
click at [675, 321] on span "Submit" at bounding box center [672, 323] width 18 height 6
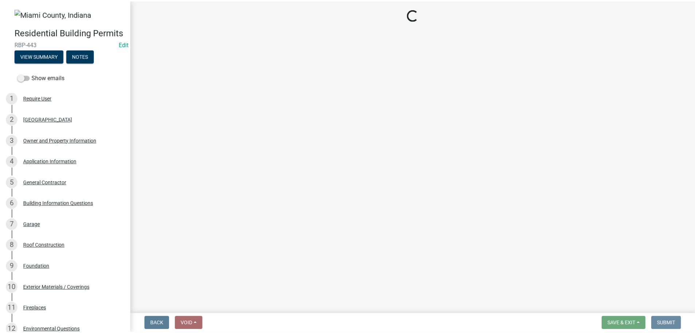
scroll to position [0, 0]
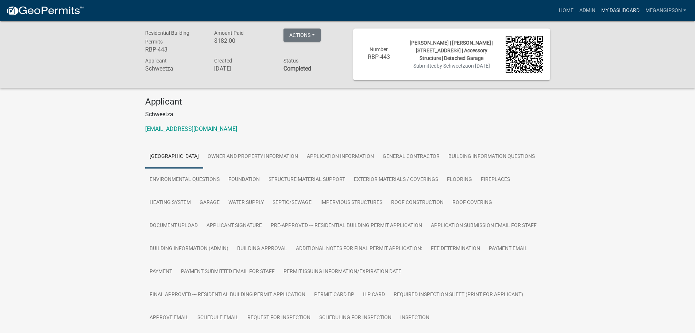
click at [610, 7] on link "My Dashboard" at bounding box center [621, 11] width 44 height 14
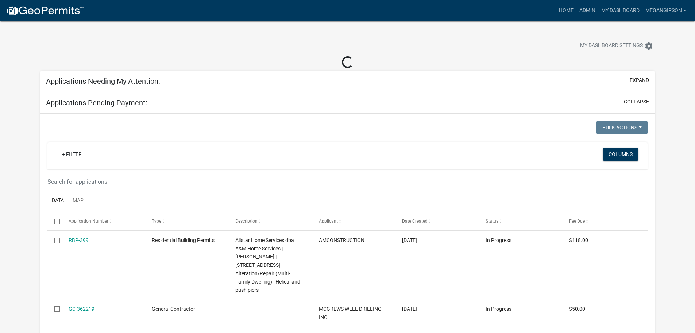
select select "3: 100"
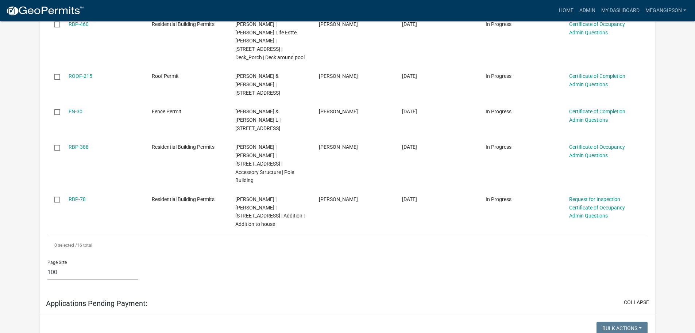
scroll to position [438, 0]
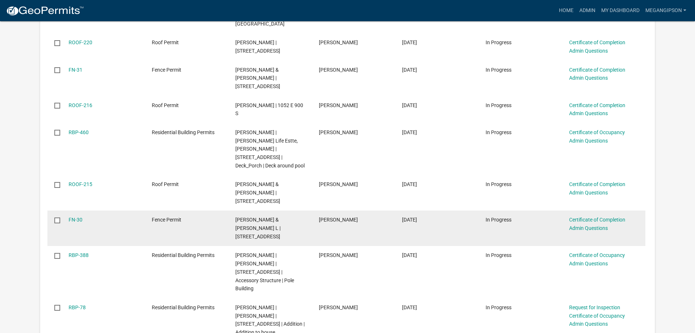
click at [604, 215] on div "Certificate of Completion Admin Questions" at bounding box center [603, 223] width 69 height 17
click at [597, 216] on link "Certificate of Completion Admin Questions" at bounding box center [597, 223] width 56 height 14
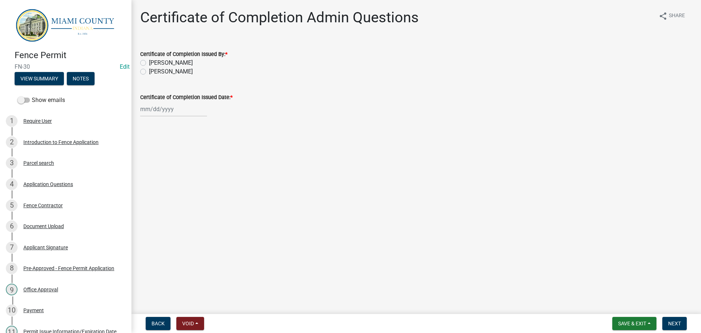
click at [164, 76] on label "[PERSON_NAME]" at bounding box center [171, 71] width 44 height 9
click at [154, 72] on input "[PERSON_NAME]" at bounding box center [151, 69] width 5 height 5
radio input "true"
click at [164, 116] on div at bounding box center [173, 108] width 67 height 15
select select "8"
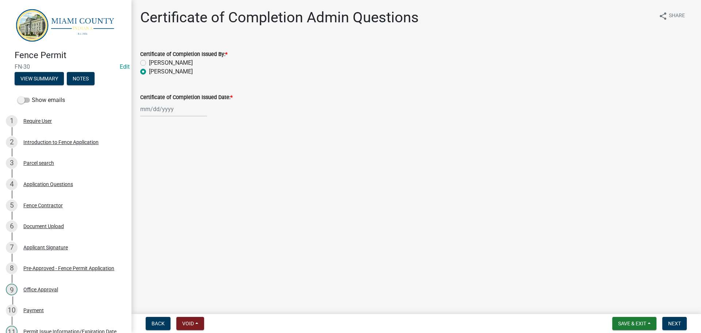
select select "2025"
click at [159, 193] on div "19" at bounding box center [159, 187] width 12 height 12
type input "[DATE]"
click at [676, 323] on span "Next" at bounding box center [674, 323] width 13 height 6
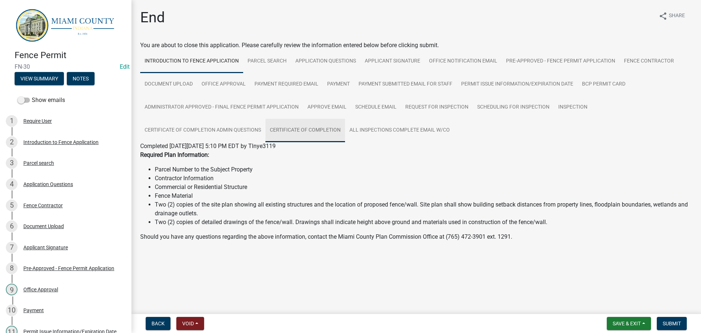
click at [345, 141] on link "Certificate of Completion" at bounding box center [305, 130] width 80 height 23
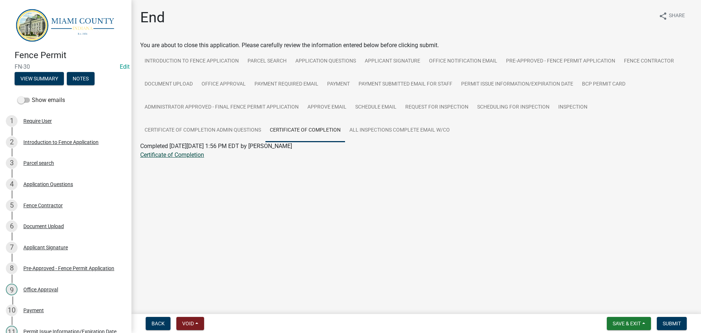
click at [176, 158] on link "Certificate of Completion" at bounding box center [172, 154] width 64 height 7
click at [89, 81] on button "Notes" at bounding box center [81, 78] width 28 height 13
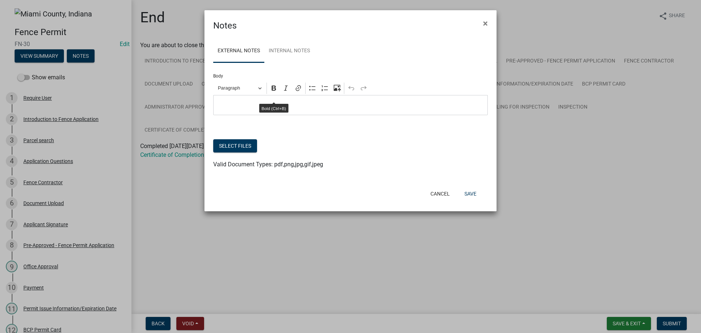
click at [266, 110] on p "Editor editing area: main. Press Alt+0 for help." at bounding box center [350, 105] width 267 height 9
click at [234, 152] on button "Select files" at bounding box center [235, 145] width 44 height 13
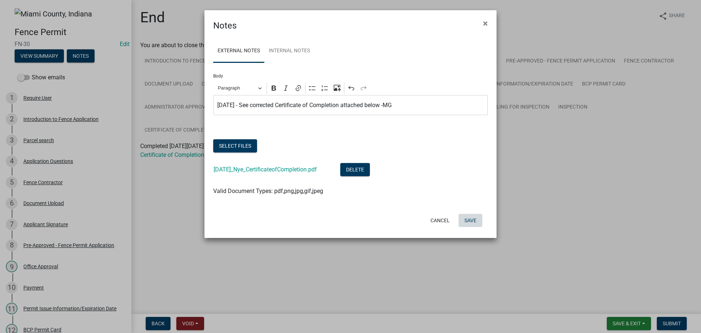
click at [467, 227] on button "Save" at bounding box center [470, 220] width 24 height 13
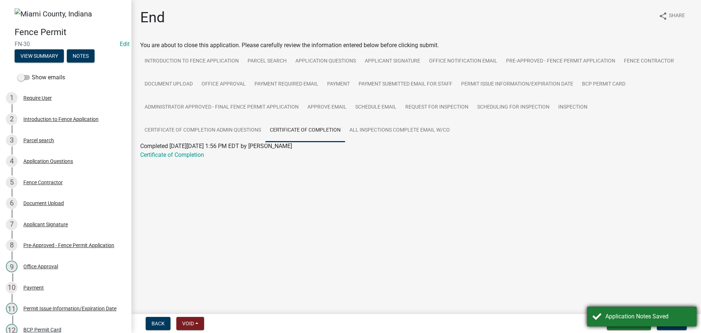
click at [661, 312] on div "Application Notes Saved" at bounding box center [648, 316] width 86 height 9
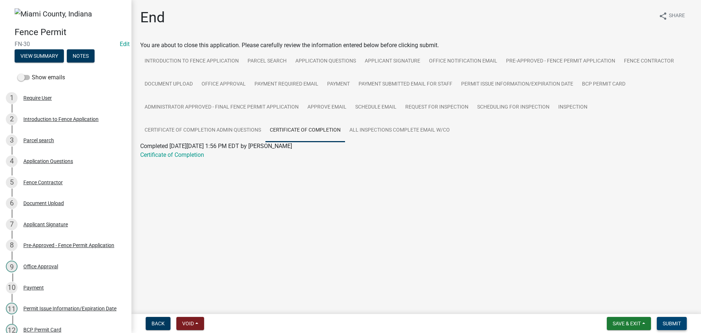
click at [676, 323] on span "Submit" at bounding box center [672, 323] width 18 height 6
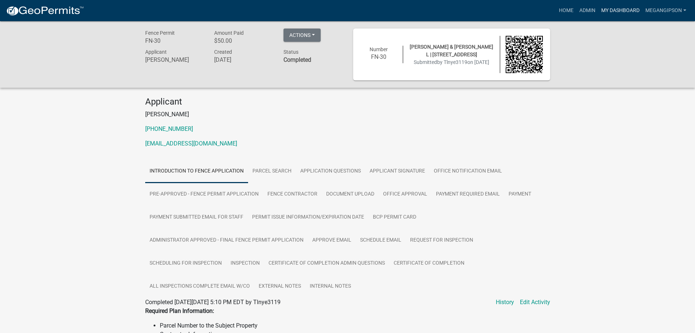
click at [605, 10] on link "My Dashboard" at bounding box center [621, 11] width 44 height 14
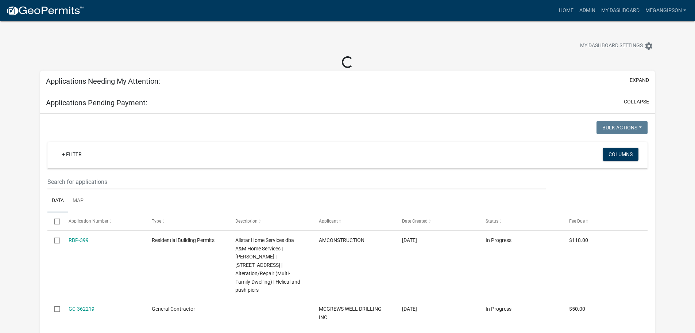
select select "3: 100"
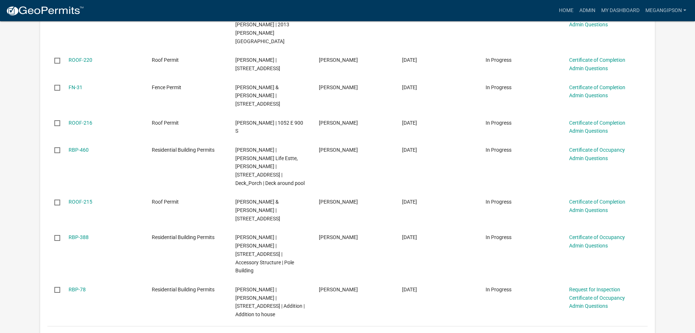
scroll to position [402, 0]
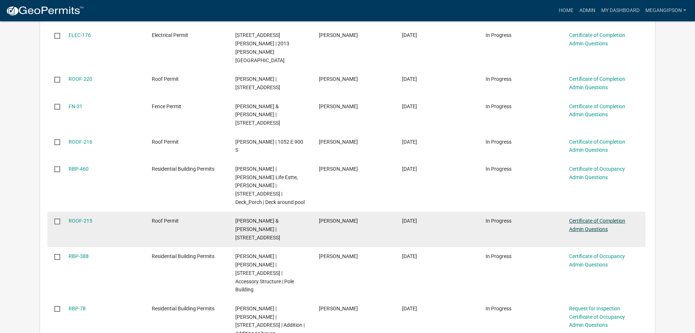
click at [593, 218] on link "Certificate of Completion Admin Questions" at bounding box center [597, 225] width 56 height 14
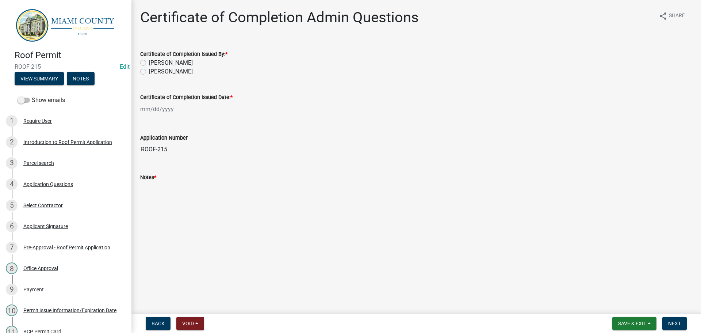
click at [171, 76] on label "[PERSON_NAME]" at bounding box center [171, 71] width 44 height 9
click at [154, 72] on input "[PERSON_NAME]" at bounding box center [151, 69] width 5 height 5
radio input "true"
click at [166, 116] on div at bounding box center [173, 108] width 67 height 15
select select "8"
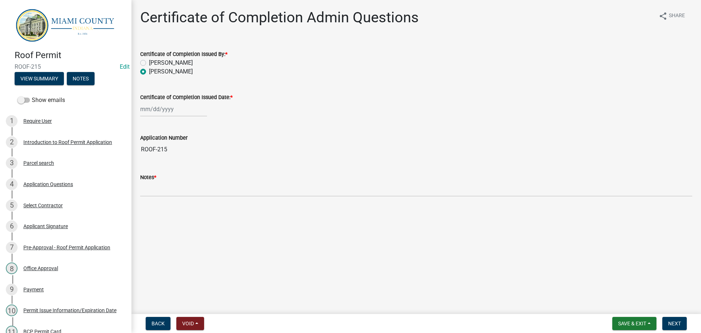
select select "2025"
click at [165, 193] on div "19" at bounding box center [159, 187] width 12 height 12
type input "[DATE]"
click at [673, 320] on span "Next" at bounding box center [674, 323] width 13 height 6
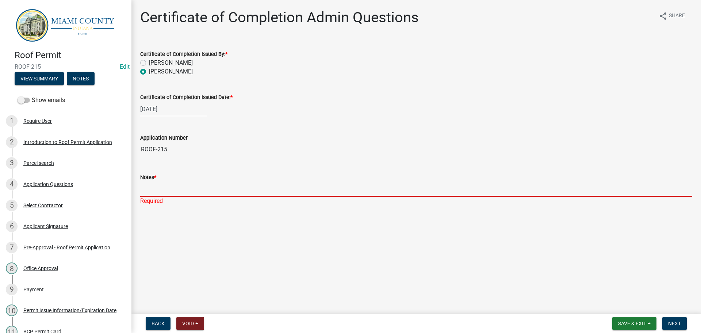
click at [208, 196] on input "Notes *" at bounding box center [416, 188] width 552 height 15
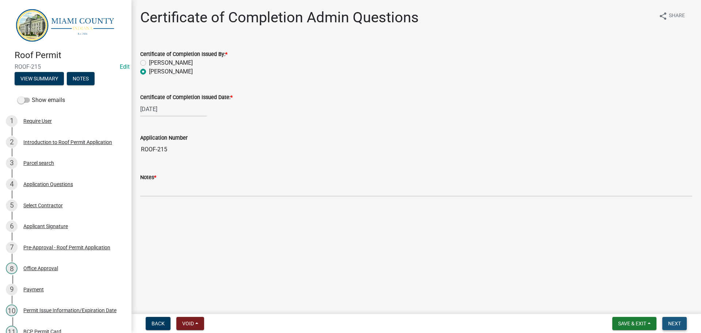
click at [672, 320] on span "Next" at bounding box center [674, 323] width 13 height 6
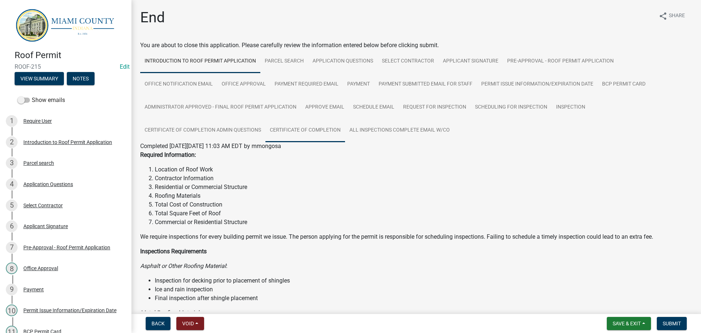
click at [345, 141] on link "Certificate of Completion" at bounding box center [305, 130] width 80 height 23
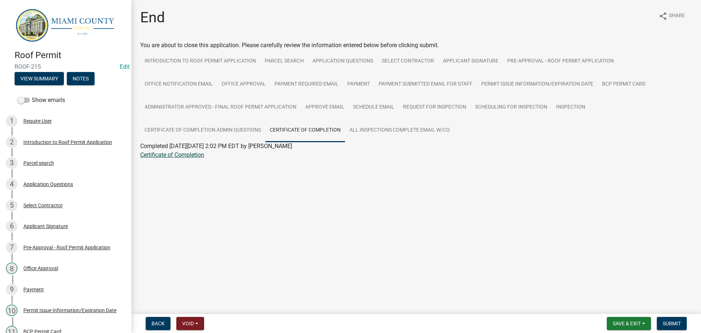
click at [154, 158] on link "Certificate of Completion" at bounding box center [172, 154] width 64 height 7
click at [677, 325] on span "Submit" at bounding box center [672, 323] width 18 height 6
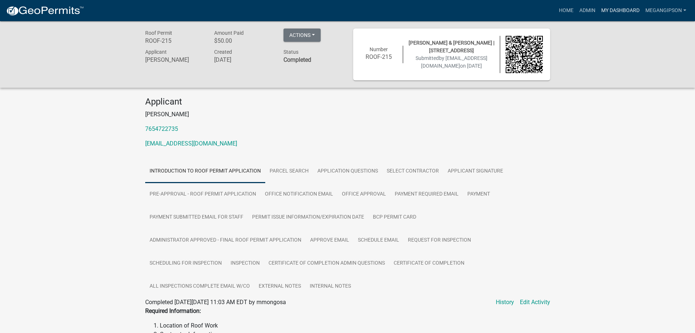
click at [610, 11] on link "My Dashboard" at bounding box center [621, 11] width 44 height 14
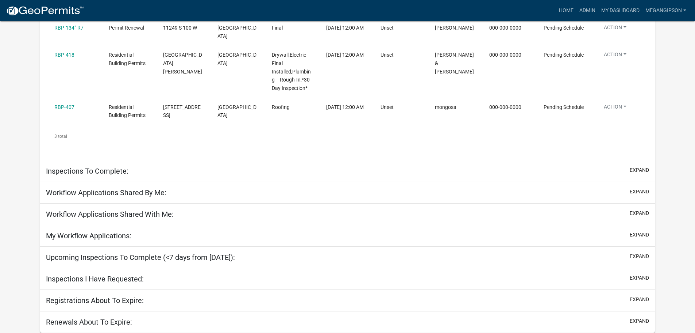
select select "3: 100"
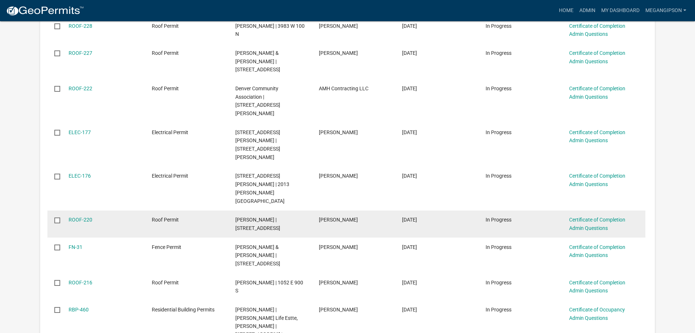
scroll to position [402, 0]
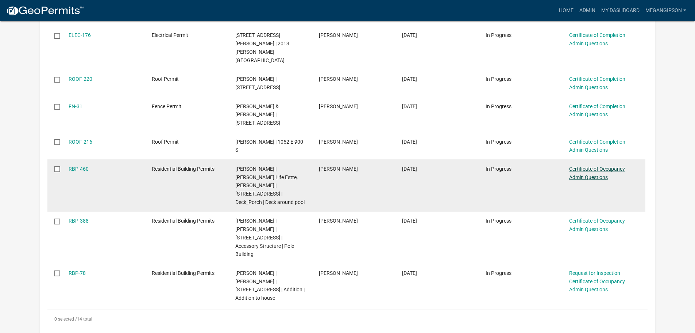
click at [589, 166] on link "Certificate of Occupancy Admin Questions" at bounding box center [597, 173] width 56 height 14
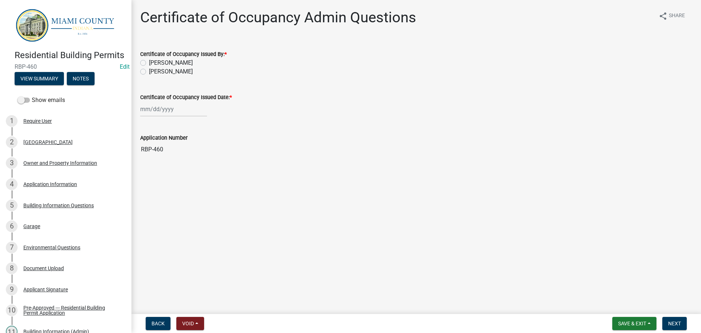
click at [179, 76] on label "[PERSON_NAME]" at bounding box center [171, 71] width 44 height 9
click at [154, 72] on input "[PERSON_NAME]" at bounding box center [151, 69] width 5 height 5
radio input "true"
click at [170, 116] on div at bounding box center [173, 108] width 67 height 15
select select "8"
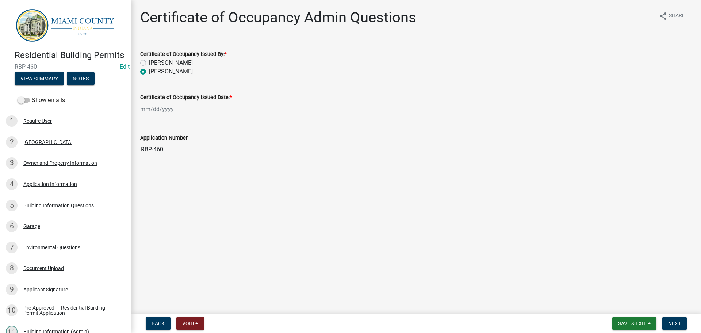
select select "2025"
click at [162, 193] on div "19" at bounding box center [159, 187] width 12 height 12
type input "[DATE]"
click at [676, 325] on span "Next" at bounding box center [674, 323] width 13 height 6
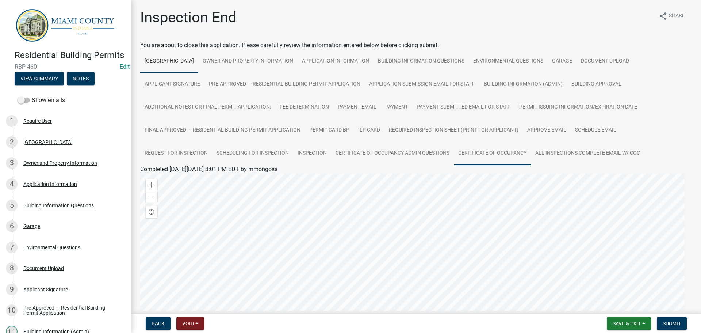
click at [454, 165] on link "Certificate of Occupancy" at bounding box center [492, 153] width 77 height 23
click at [203, 181] on link "Certificate of Occupancy" at bounding box center [171, 177] width 63 height 7
click at [674, 322] on span "Submit" at bounding box center [672, 323] width 18 height 6
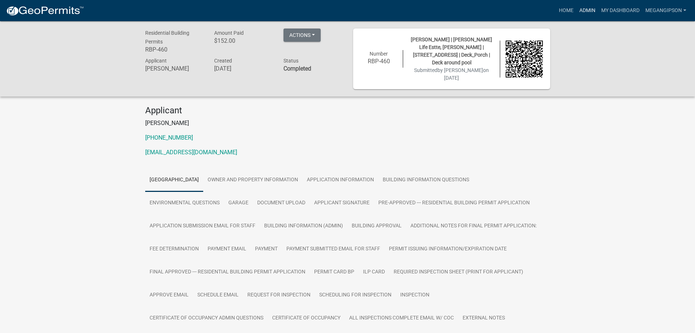
click at [578, 11] on link "Admin" at bounding box center [588, 11] width 22 height 14
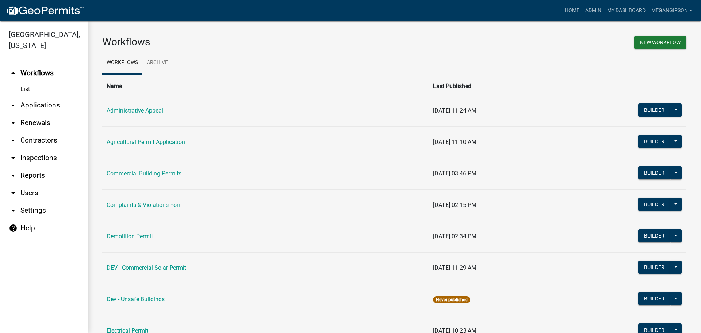
click at [61, 114] on link "arrow_drop_down Applications" at bounding box center [44, 105] width 88 height 18
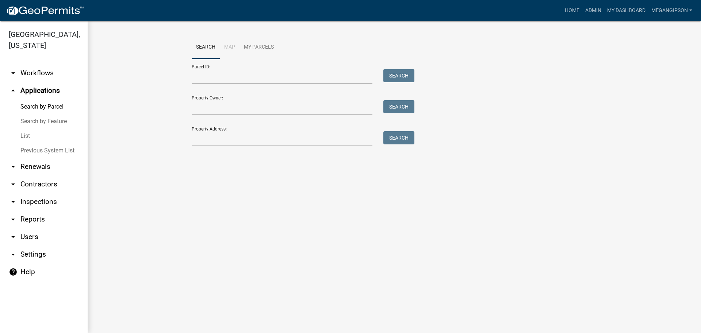
click at [36, 143] on link "List" at bounding box center [44, 135] width 88 height 15
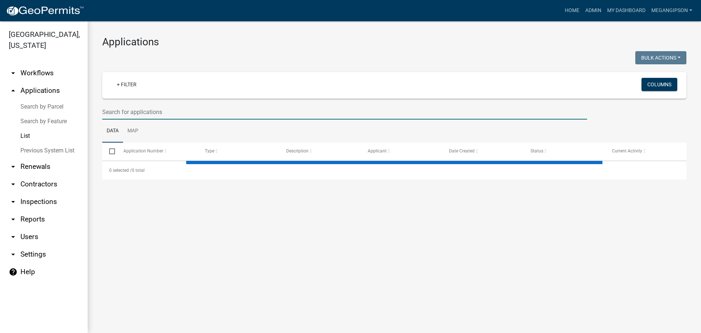
click at [161, 118] on input "text" at bounding box center [344, 111] width 485 height 15
select select "3: 100"
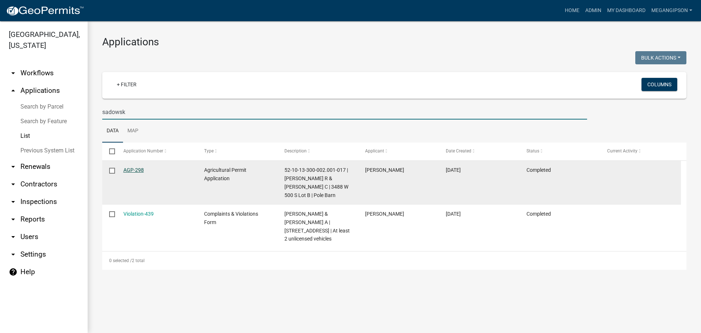
type input "sadowsk"
click at [142, 173] on link "AGP-298" at bounding box center [133, 170] width 20 height 6
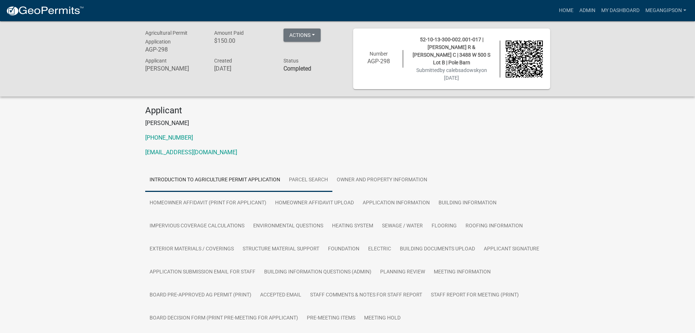
click at [333, 188] on link "Parcel search" at bounding box center [309, 179] width 48 height 23
click at [320, 39] on button "Actions" at bounding box center [302, 34] width 37 height 13
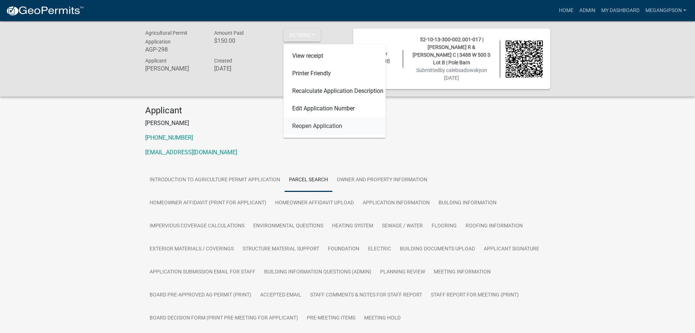
click at [339, 135] on link "Reopen Application" at bounding box center [335, 126] width 102 height 18
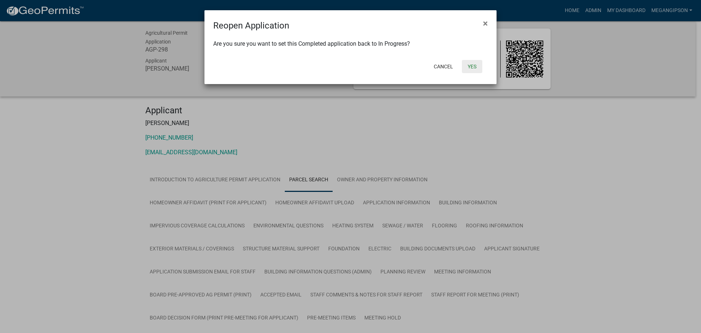
click at [468, 72] on button "Yes" at bounding box center [472, 66] width 20 height 13
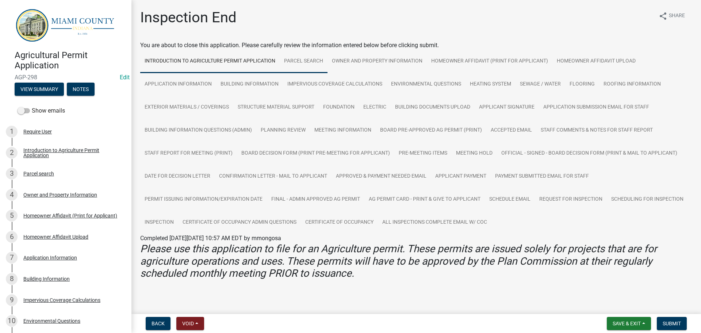
click at [327, 65] on link "Parcel search" at bounding box center [304, 61] width 48 height 23
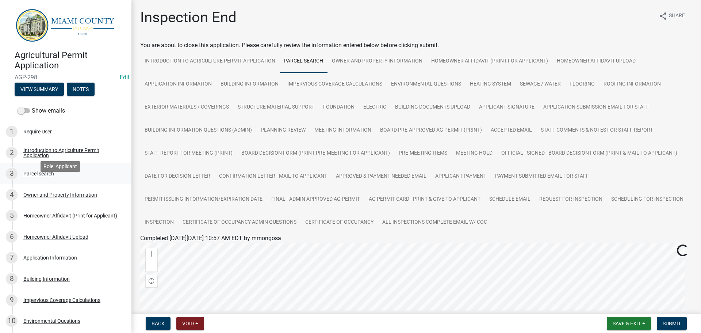
click at [43, 179] on div "3 Parcel search" at bounding box center [63, 174] width 114 height 12
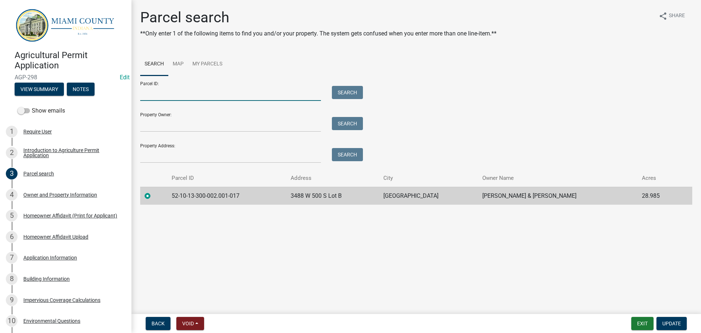
click at [178, 101] on input "Parcel ID:" at bounding box center [230, 93] width 181 height 15
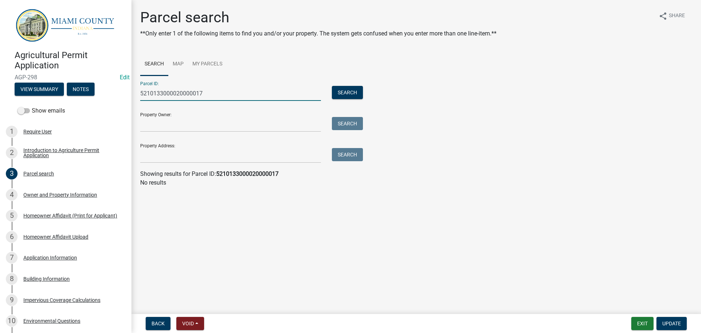
click at [202, 100] on input "5210133000020000017" at bounding box center [230, 93] width 181 height 15
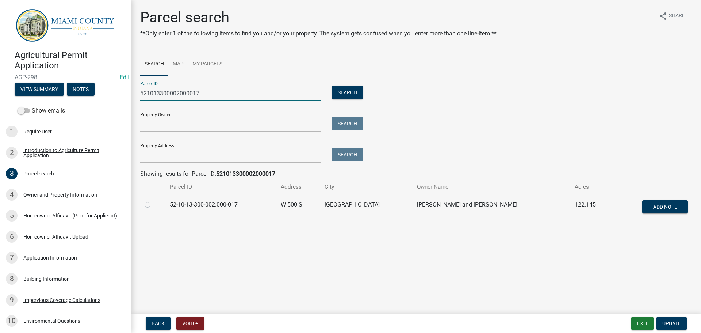
type input "521013300002000017"
click at [153, 200] on label at bounding box center [153, 200] width 0 height 0
click at [153, 205] on input "radio" at bounding box center [155, 202] width 5 height 5
radio input "true"
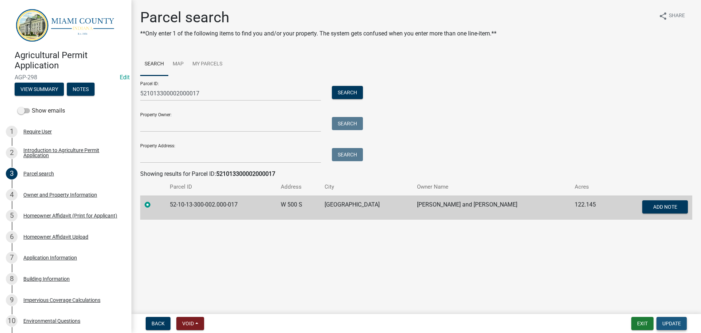
click at [679, 321] on button "Update" at bounding box center [671, 322] width 30 height 13
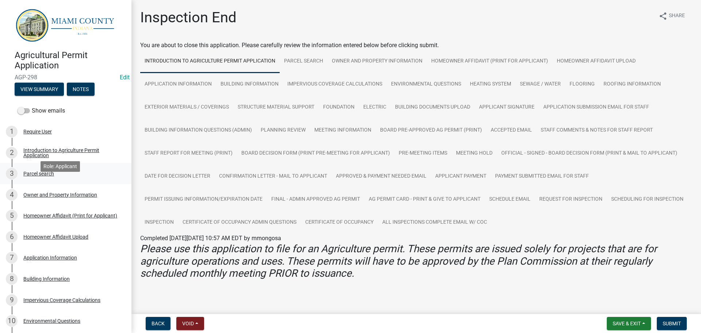
click at [54, 176] on div "Parcel search" at bounding box center [38, 173] width 31 height 5
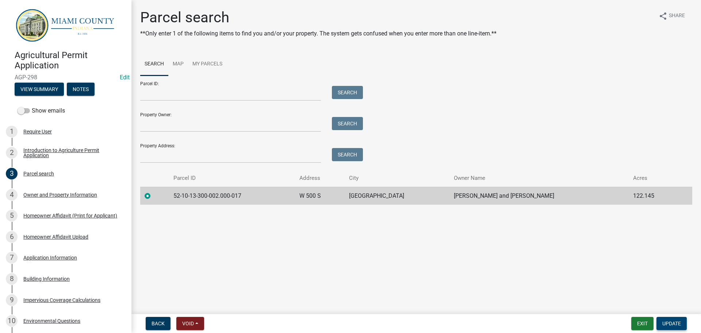
click at [664, 320] on span "Update" at bounding box center [671, 323] width 19 height 6
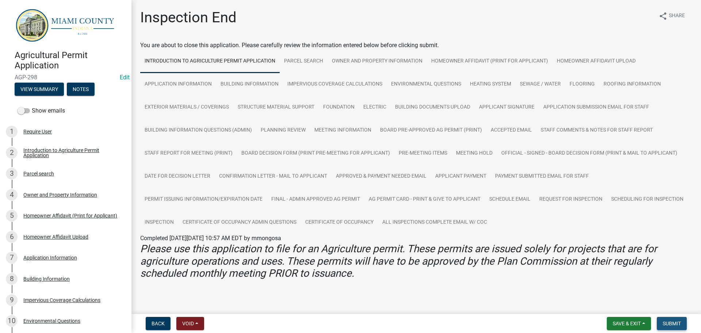
click at [671, 324] on span "Submit" at bounding box center [672, 323] width 18 height 6
